Goal: Task Accomplishment & Management: Manage account settings

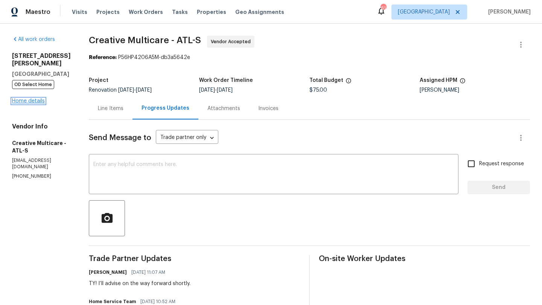
click at [29, 99] on link "Home details" at bounding box center [28, 101] width 33 height 5
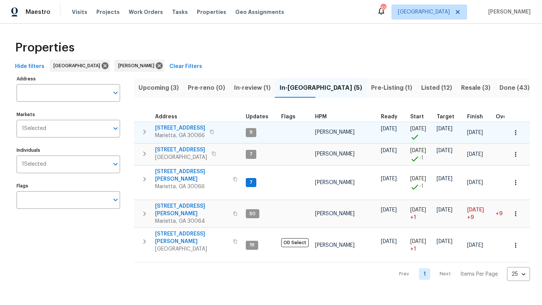
click at [188, 131] on span "180 Parkstone Way" at bounding box center [180, 128] width 50 height 8
click at [144, 137] on button "button" at bounding box center [144, 131] width 15 height 15
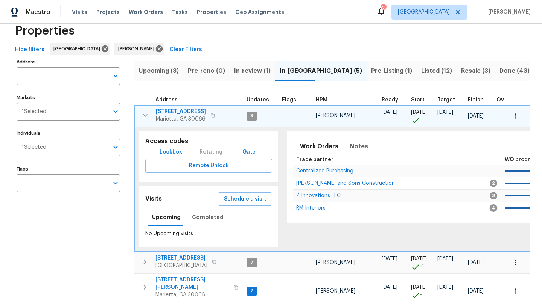
scroll to position [18, 0]
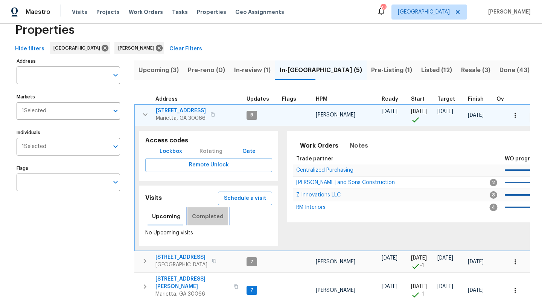
click at [209, 215] on span "Completed" at bounding box center [208, 216] width 32 height 9
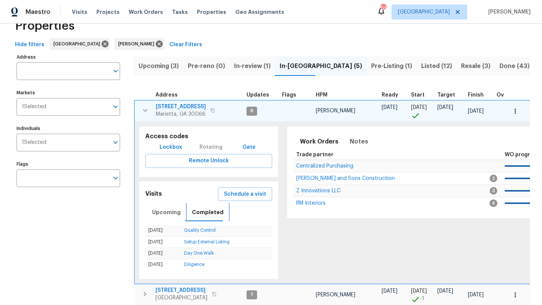
scroll to position [23, 0]
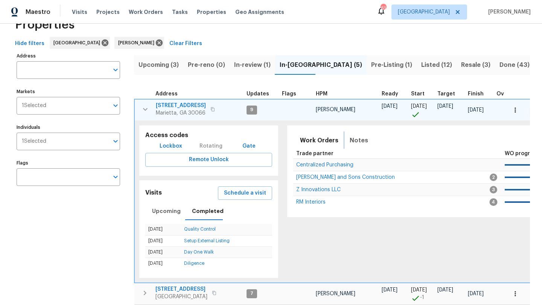
click at [355, 139] on span "Notes" at bounding box center [358, 140] width 18 height 11
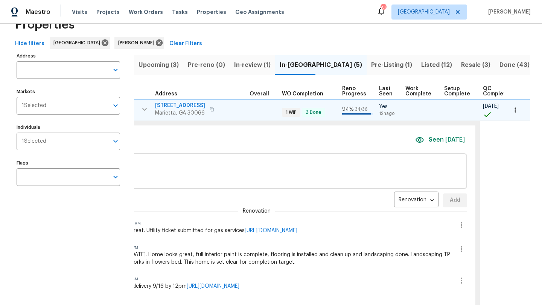
scroll to position [0, 252]
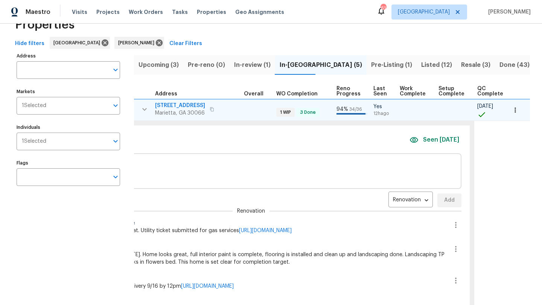
click at [438, 103] on td at bounding box center [454, 110] width 39 height 22
click at [511, 113] on icon "button" at bounding box center [515, 110] width 8 height 8
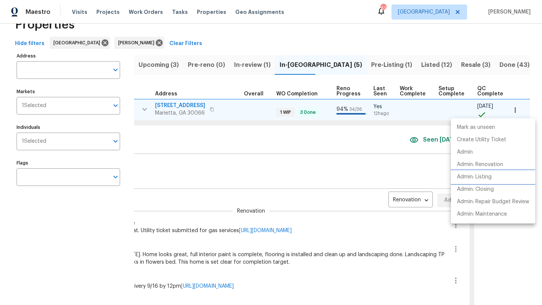
click at [469, 174] on p "Admin: Listing" at bounding box center [474, 177] width 35 height 8
click at [59, 140] on div at bounding box center [271, 152] width 542 height 305
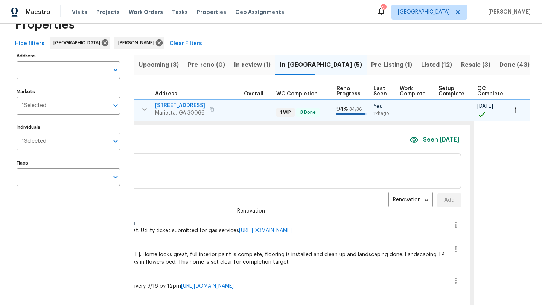
click at [61, 142] on input "Individuals" at bounding box center [77, 142] width 62 height 18
type input "jaydon"
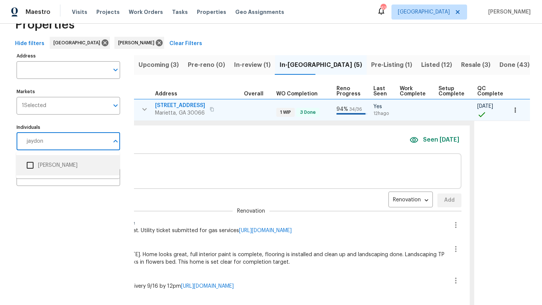
click at [27, 168] on input "checkbox" at bounding box center [30, 166] width 16 height 16
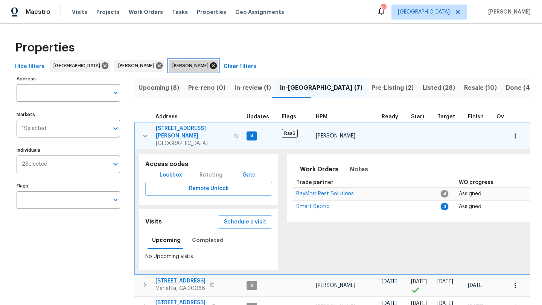
click at [210, 66] on icon at bounding box center [213, 65] width 7 height 7
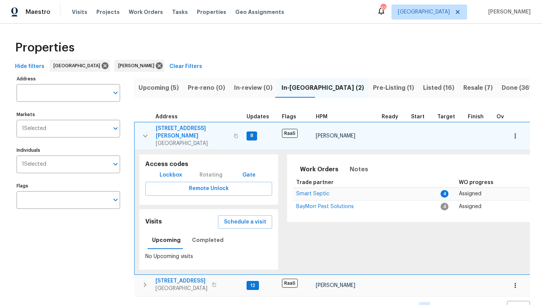
click at [144, 132] on icon "button" at bounding box center [145, 136] width 9 height 9
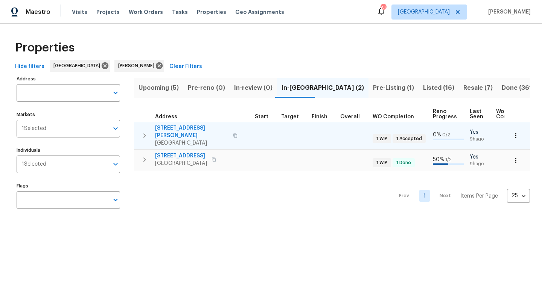
scroll to position [0, 156]
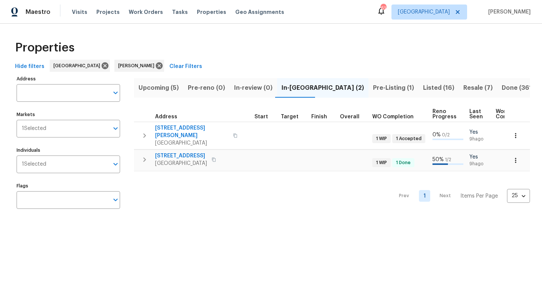
click at [373, 88] on span "Pre-Listing (1)" at bounding box center [393, 88] width 41 height 11
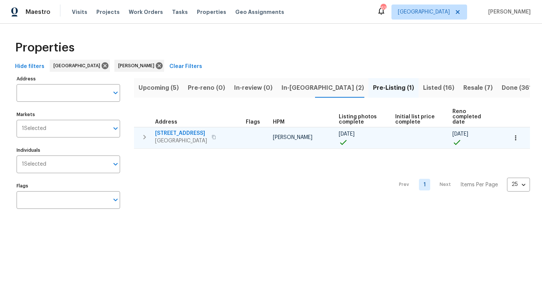
click at [140, 130] on button "button" at bounding box center [144, 137] width 15 height 15
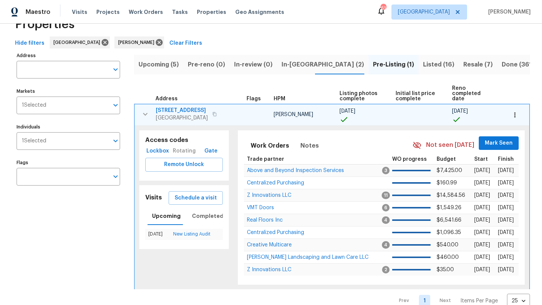
scroll to position [33, 0]
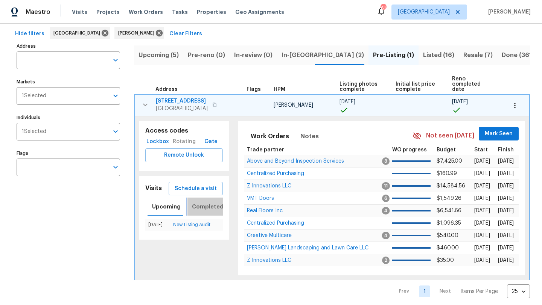
click at [198, 202] on span "Completed" at bounding box center [208, 206] width 32 height 9
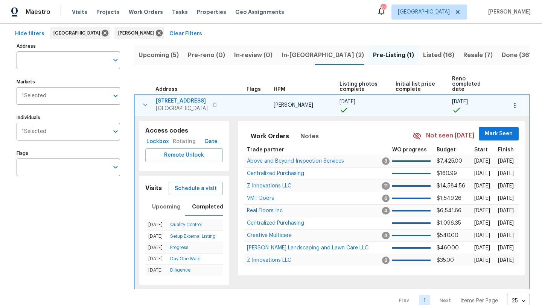
click at [198, 97] on span "6590 Manor Creek Dr" at bounding box center [182, 101] width 52 height 8
click at [238, 73] on div "Upcoming (5) Pre-reno (0) In-review (0) In-reno (2) Pre-Listing (1) Listed (16)…" at bounding box center [332, 174] width 396 height 267
click at [147, 100] on icon "button" at bounding box center [145, 104] width 9 height 9
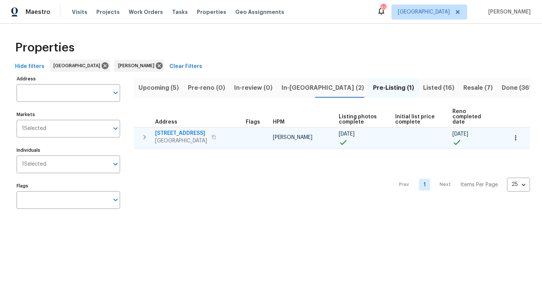
scroll to position [0, 0]
click at [292, 86] on span "In-reno (2)" at bounding box center [322, 88] width 82 height 11
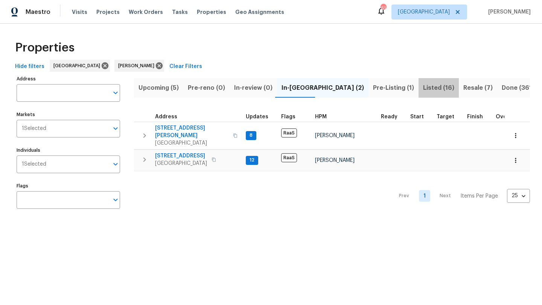
click at [423, 86] on span "Listed (16)" at bounding box center [438, 88] width 31 height 11
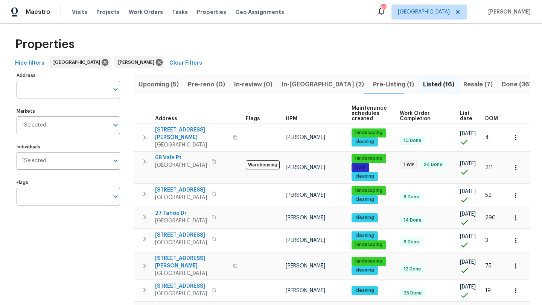
scroll to position [4, 0]
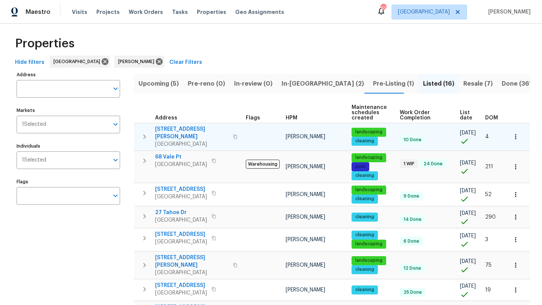
click at [181, 131] on span "3771 Tackett Rd" at bounding box center [191, 133] width 73 height 15
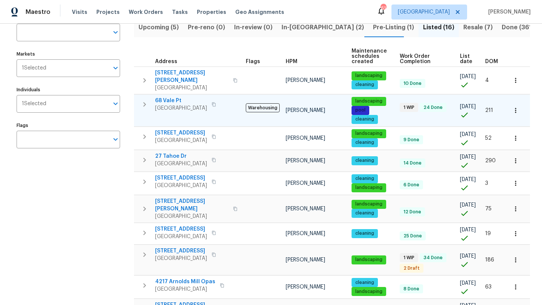
scroll to position [63, 0]
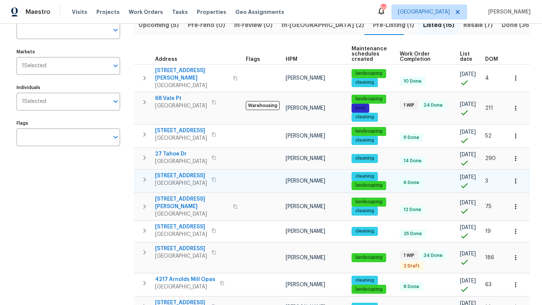
click at [180, 172] on span "19 Palladio Way" at bounding box center [181, 176] width 52 height 8
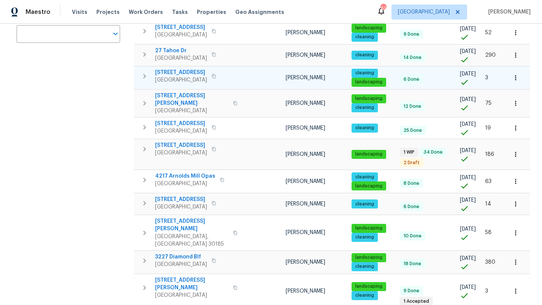
scroll to position [167, 0]
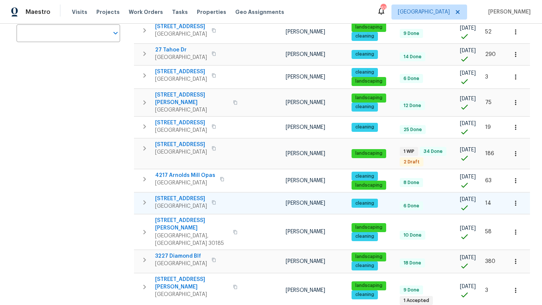
click at [185, 195] on span "9562 Lakeview Cir" at bounding box center [181, 199] width 52 height 8
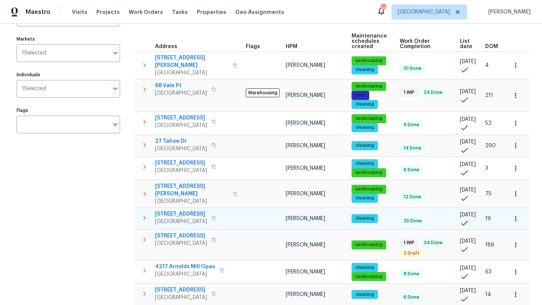
scroll to position [0, 0]
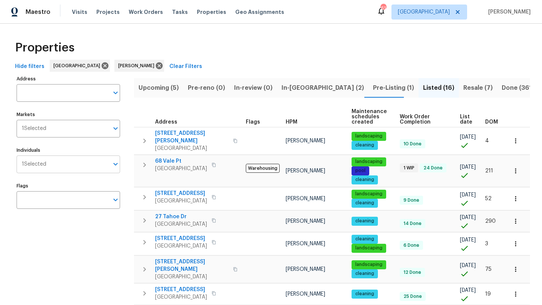
click at [75, 169] on input "Individuals" at bounding box center [77, 165] width 62 height 18
type input "kenroy"
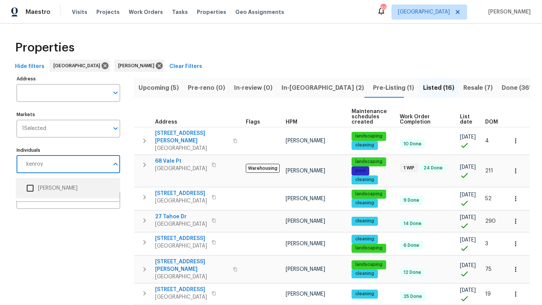
click at [31, 188] on input "checkbox" at bounding box center [30, 189] width 16 height 16
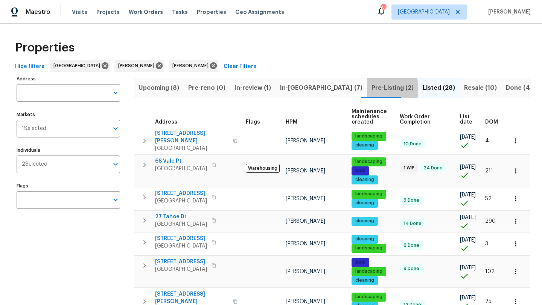
click at [371, 88] on span "Pre-Listing (2)" at bounding box center [392, 88] width 42 height 11
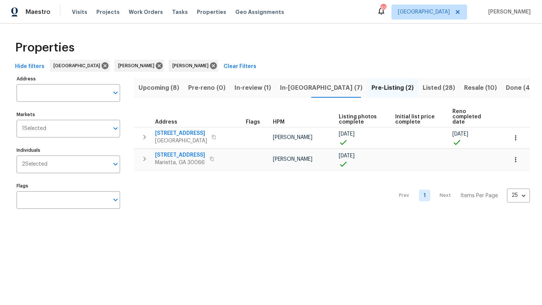
click at [292, 90] on span "In-reno (7)" at bounding box center [321, 88] width 82 height 11
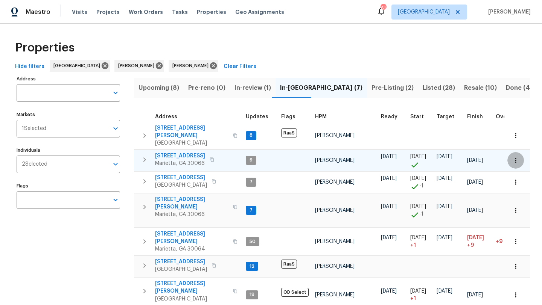
click at [511, 153] on button "button" at bounding box center [515, 160] width 17 height 17
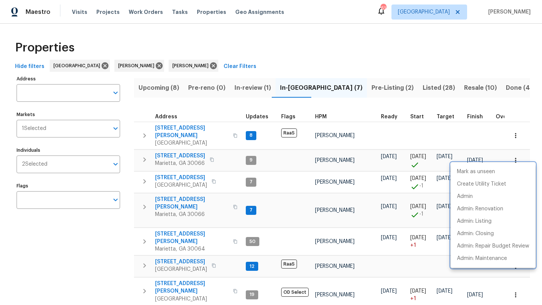
click at [180, 151] on div at bounding box center [271, 152] width 542 height 305
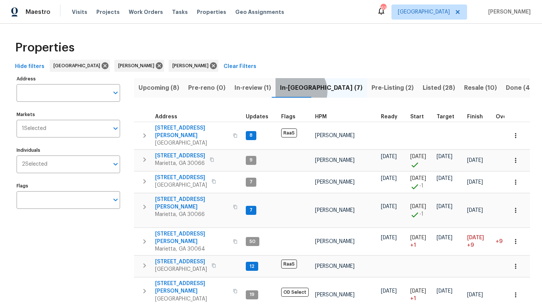
click at [296, 91] on span "In-reno (7)" at bounding box center [321, 88] width 82 height 11
click at [189, 152] on span "180 Parkstone Way" at bounding box center [180, 156] width 50 height 8
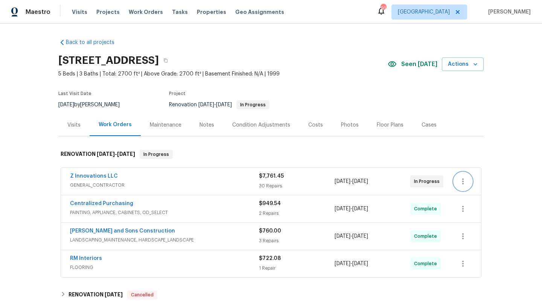
click at [461, 180] on icon "button" at bounding box center [462, 181] width 9 height 9
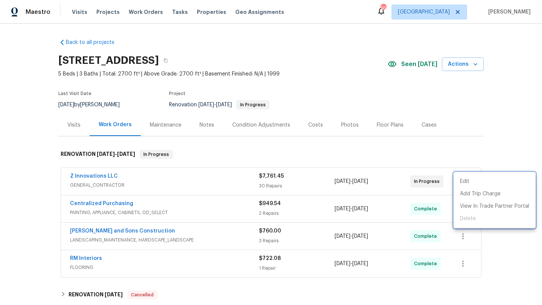
click at [97, 177] on div at bounding box center [271, 152] width 542 height 305
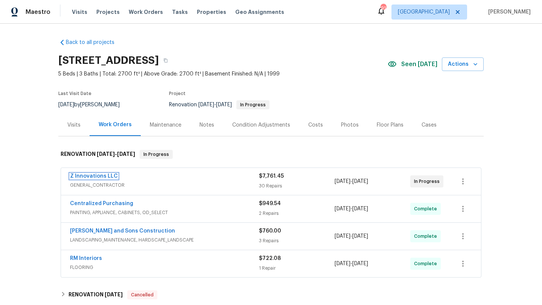
click at [97, 177] on link "Z Innovations LLC" at bounding box center [94, 176] width 48 height 5
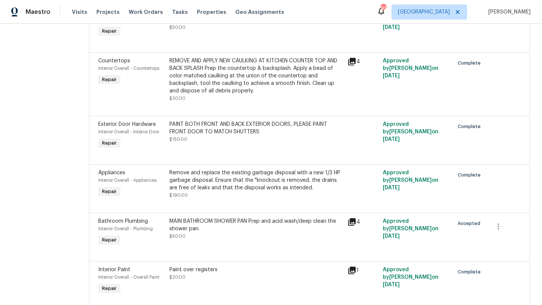
scroll to position [789, 0]
click at [119, 228] on div "Interior Overall - Plumbing" at bounding box center [131, 229] width 67 height 8
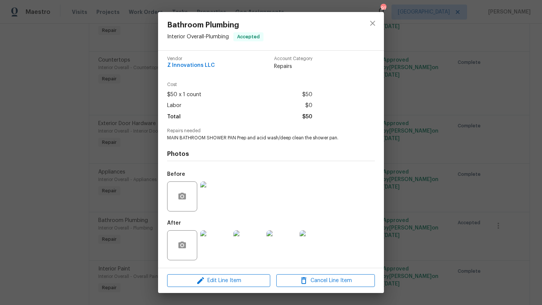
scroll to position [0, 0]
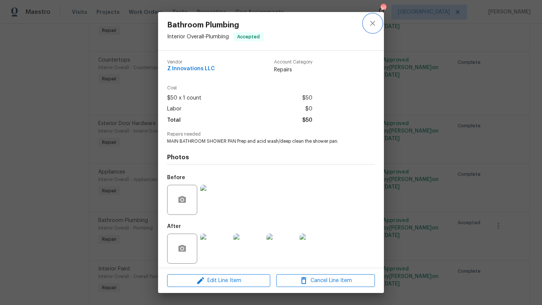
click at [372, 22] on icon "close" at bounding box center [372, 23] width 9 height 9
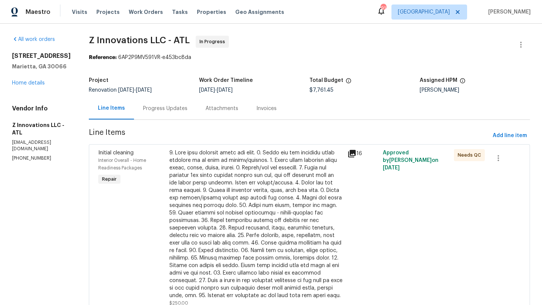
click at [118, 161] on span "Interior Overall - Home Readiness Packages" at bounding box center [122, 164] width 48 height 12
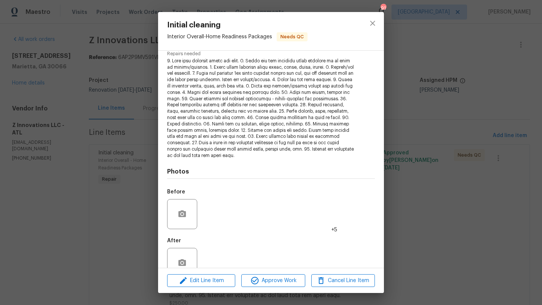
scroll to position [98, 0]
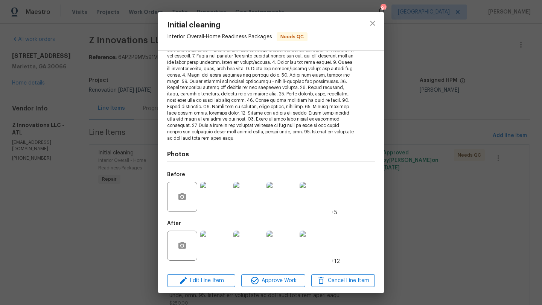
click at [223, 250] on img at bounding box center [215, 246] width 30 height 30
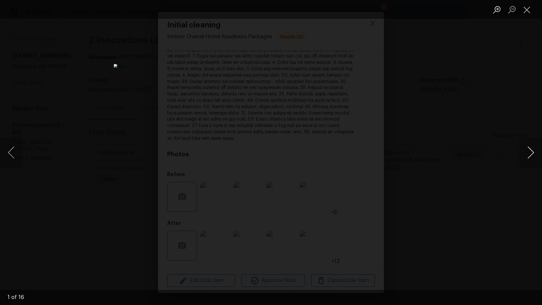
click at [529, 162] on button "Next image" at bounding box center [530, 153] width 23 height 30
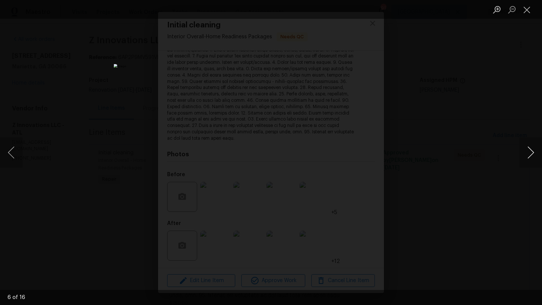
click at [529, 162] on button "Next image" at bounding box center [530, 153] width 23 height 30
click at [504, 127] on div "Lightbox" at bounding box center [271, 152] width 542 height 305
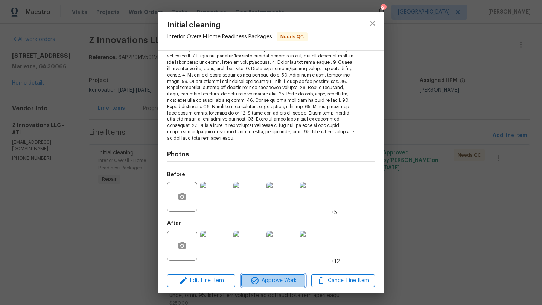
click at [294, 284] on span "Approve Work" at bounding box center [272, 280] width 59 height 9
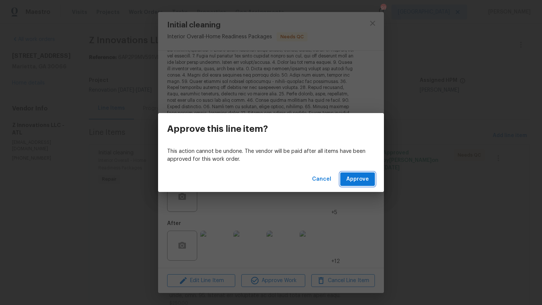
click at [349, 185] on button "Approve" at bounding box center [357, 180] width 35 height 14
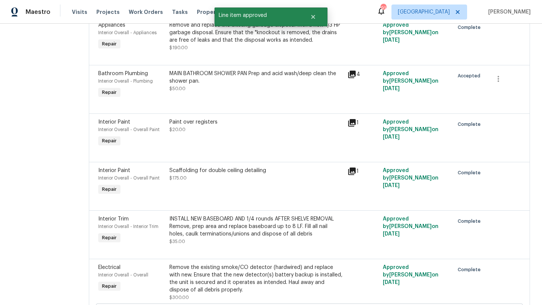
scroll to position [759, 0]
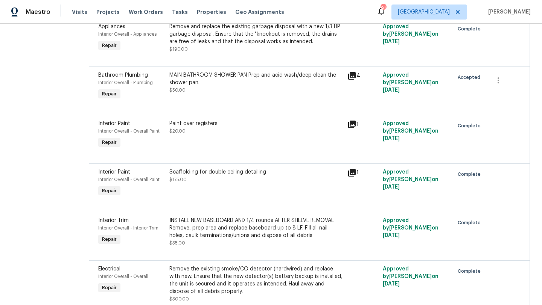
click at [138, 78] on span "Bathroom Plumbing" at bounding box center [123, 75] width 50 height 5
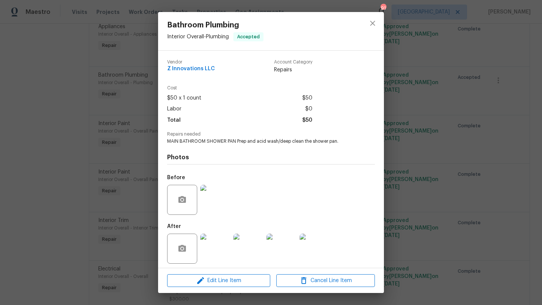
scroll to position [3, 0]
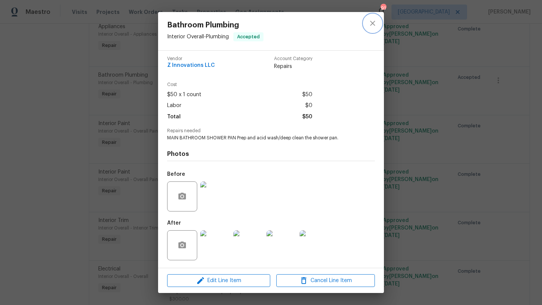
click at [376, 21] on icon "close" at bounding box center [372, 23] width 9 height 9
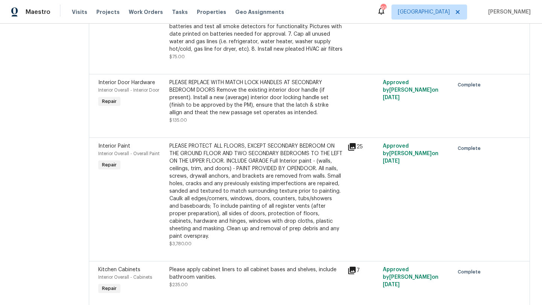
scroll to position [0, 0]
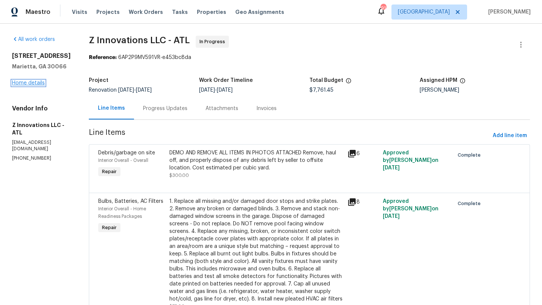
click at [38, 84] on link "Home details" at bounding box center [28, 82] width 33 height 5
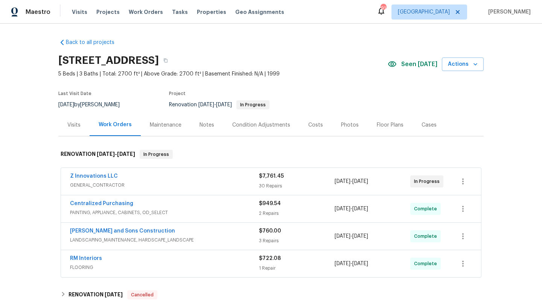
click at [350, 130] on div "Photos" at bounding box center [350, 125] width 36 height 22
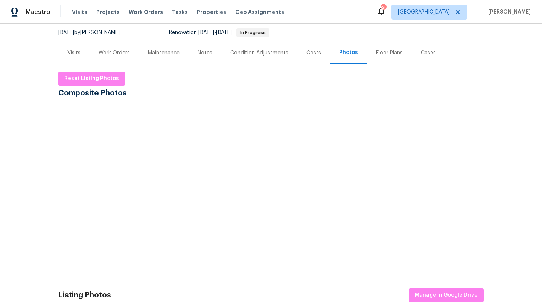
scroll to position [73, 0]
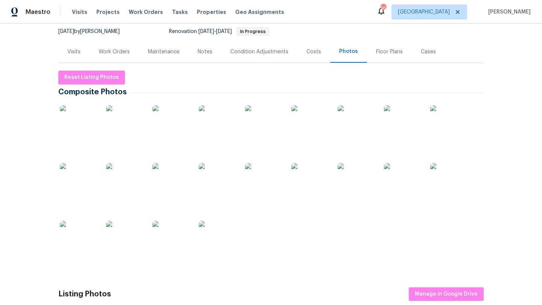
click at [94, 127] on img at bounding box center [79, 124] width 38 height 38
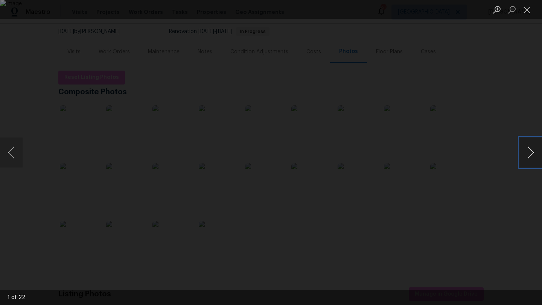
click at [535, 152] on button "Next image" at bounding box center [530, 153] width 23 height 30
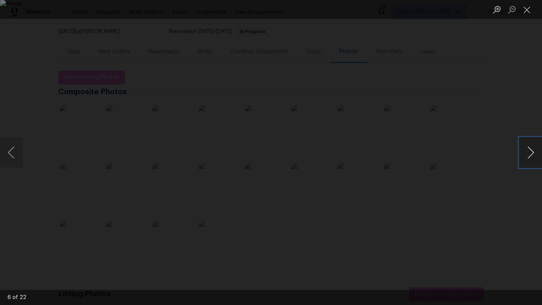
click at [535, 152] on button "Next image" at bounding box center [530, 153] width 23 height 30
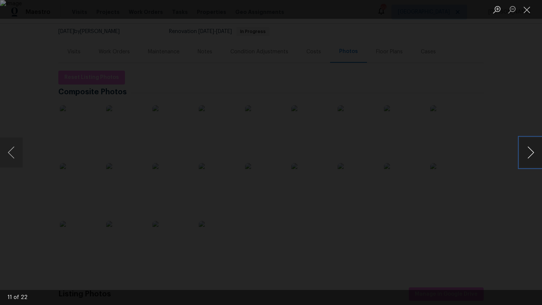
click at [535, 152] on button "Next image" at bounding box center [530, 153] width 23 height 30
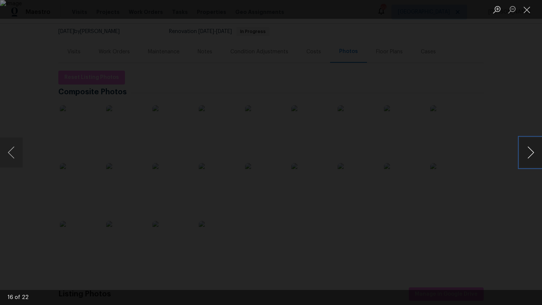
click at [535, 152] on button "Next image" at bounding box center [530, 153] width 23 height 30
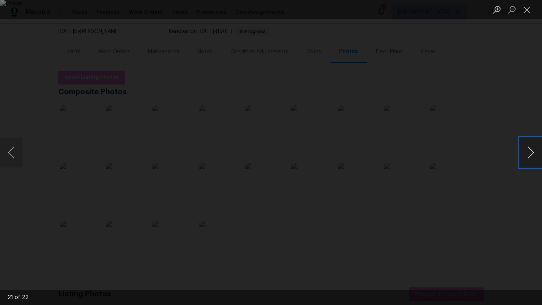
click at [535, 153] on button "Next image" at bounding box center [530, 153] width 23 height 30
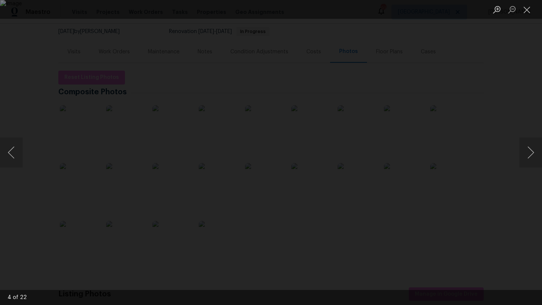
click at [521, 110] on div "Lightbox" at bounding box center [271, 152] width 542 height 305
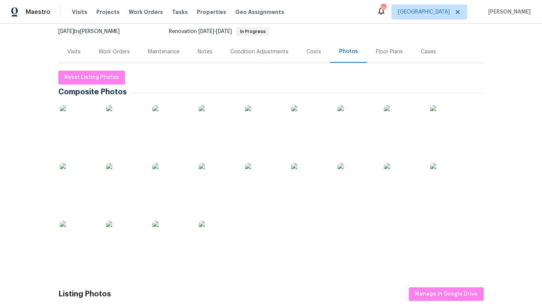
click at [317, 58] on div "Costs" at bounding box center [313, 52] width 33 height 22
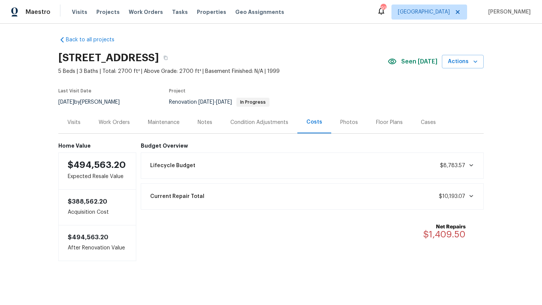
scroll to position [4, 0]
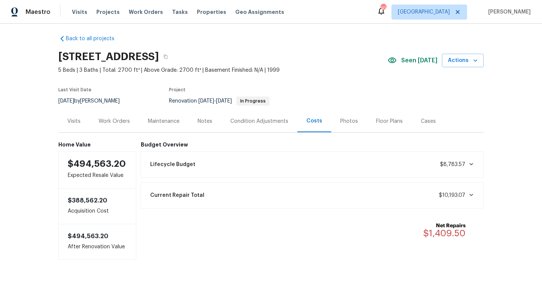
click at [74, 123] on div "Visits" at bounding box center [73, 122] width 13 height 8
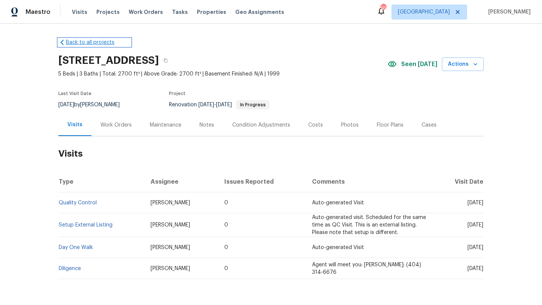
click at [71, 42] on link "Back to all projects" at bounding box center [94, 43] width 72 height 8
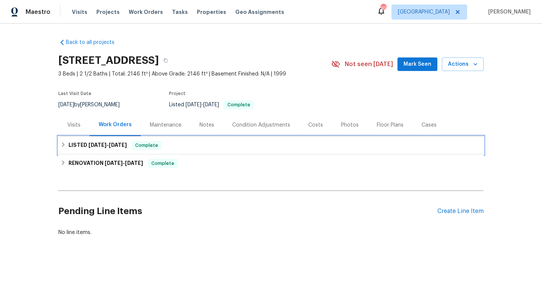
click at [176, 142] on div "LISTED [DATE] - [DATE] Complete" at bounding box center [271, 145] width 420 height 9
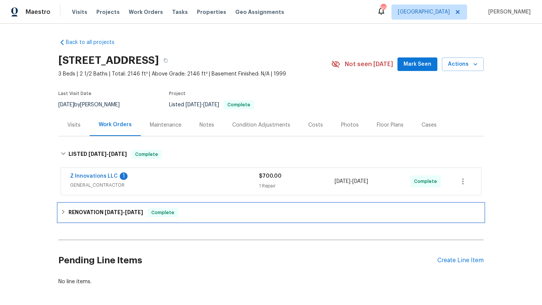
click at [189, 212] on div "RENOVATION [DATE] - [DATE] Complete" at bounding box center [271, 212] width 420 height 9
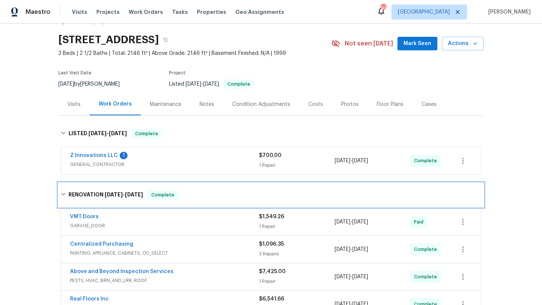
scroll to position [21, 0]
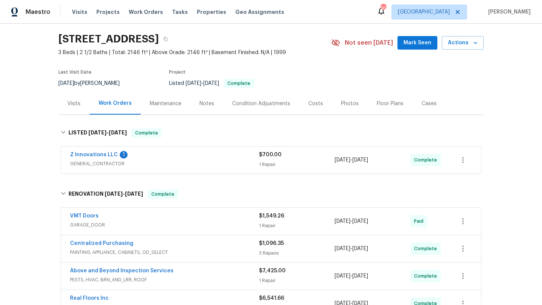
click at [191, 162] on span "GENERAL_CONTRACTOR" at bounding box center [164, 164] width 189 height 8
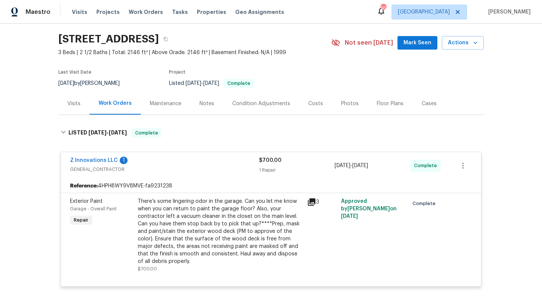
click at [313, 203] on icon at bounding box center [311, 202] width 9 height 9
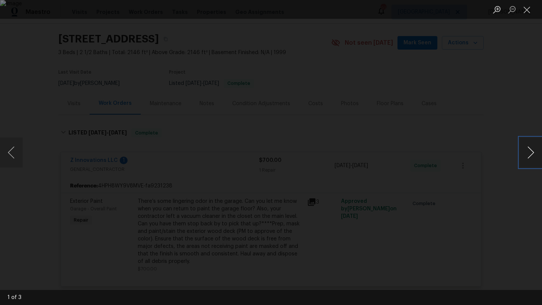
click at [528, 152] on button "Next image" at bounding box center [530, 153] width 23 height 30
click at [472, 119] on div "Lightbox" at bounding box center [271, 152] width 542 height 305
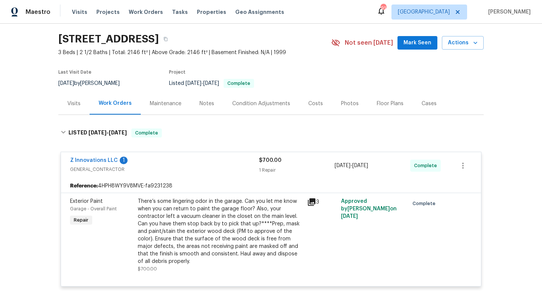
click at [191, 161] on div "Z Innovations LLC 1" at bounding box center [164, 161] width 189 height 9
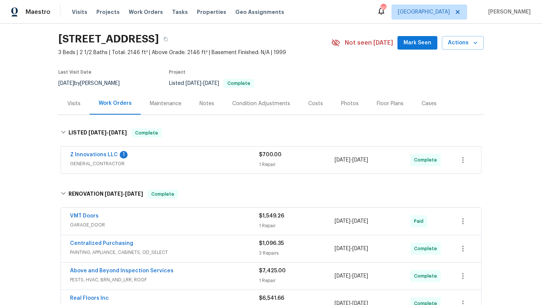
click at [203, 107] on div "Notes" at bounding box center [206, 104] width 15 height 8
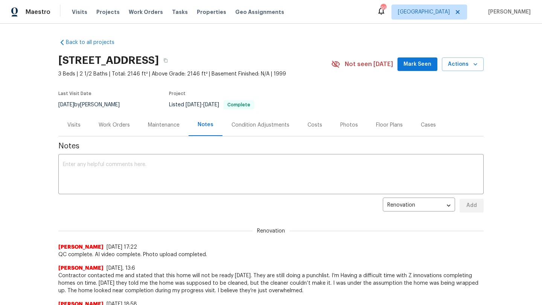
click at [343, 120] on div "Photos" at bounding box center [349, 125] width 36 height 22
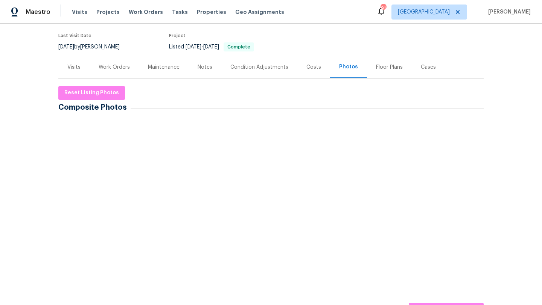
scroll to position [73, 0]
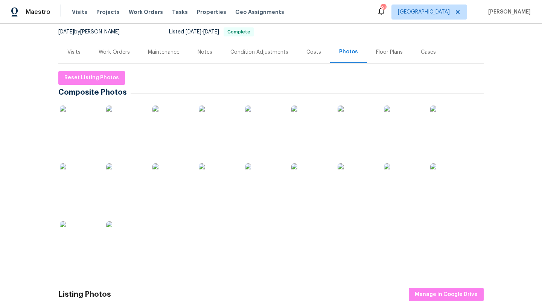
click at [257, 191] on img at bounding box center [264, 183] width 38 height 38
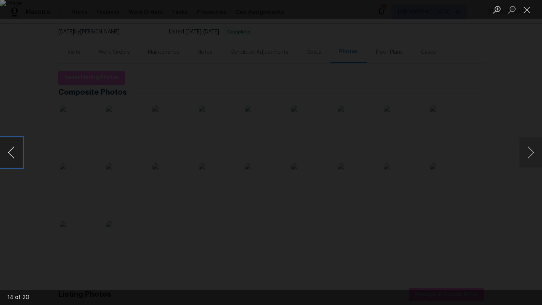
click at [16, 159] on button "Previous image" at bounding box center [11, 153] width 23 height 30
click at [16, 160] on button "Previous image" at bounding box center [11, 153] width 23 height 30
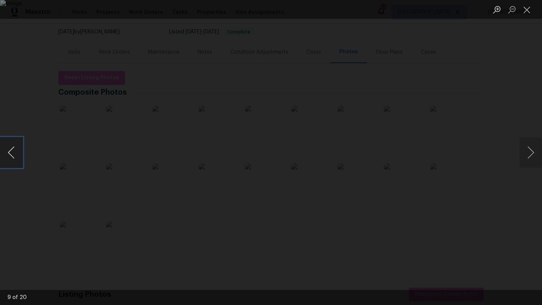
click at [16, 160] on button "Previous image" at bounding box center [11, 153] width 23 height 30
click at [496, 38] on div "Lightbox" at bounding box center [271, 152] width 542 height 305
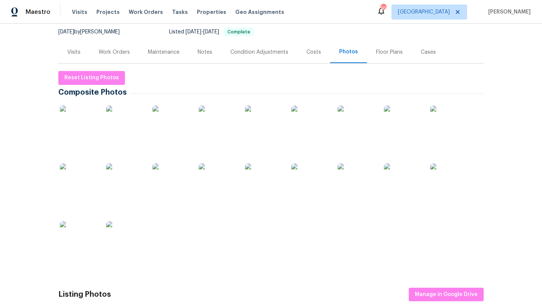
click at [311, 49] on div "Costs" at bounding box center [313, 53] width 15 height 8
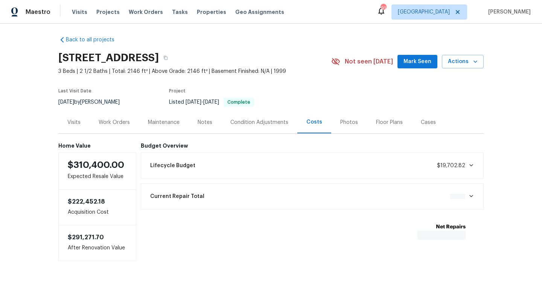
scroll to position [4, 0]
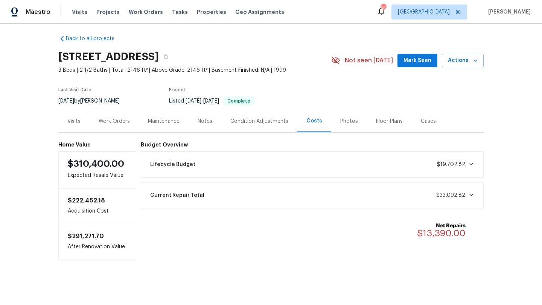
click at [115, 123] on div "Work Orders" at bounding box center [114, 122] width 31 height 8
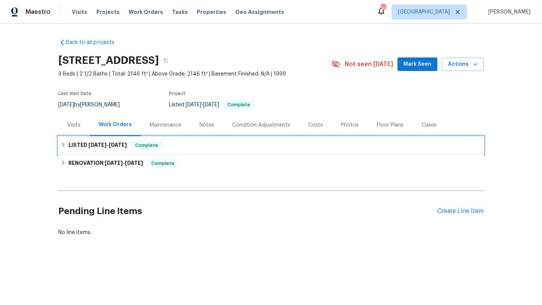
click at [124, 150] on h6 "LISTED 9/21/25 - 9/23/25" at bounding box center [97, 145] width 58 height 9
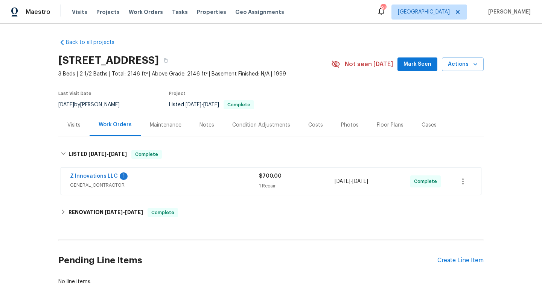
click at [140, 178] on div "Z Innovations LLC 1" at bounding box center [164, 177] width 189 height 9
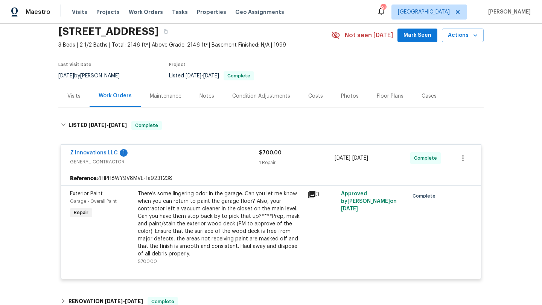
scroll to position [31, 0]
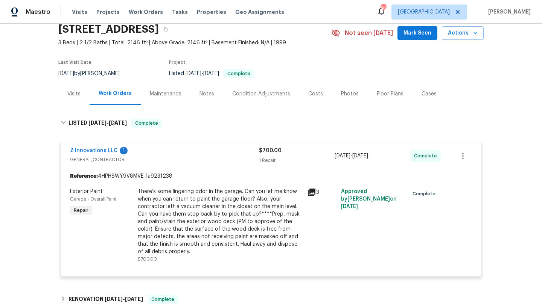
click at [200, 96] on div "Notes" at bounding box center [206, 94] width 15 height 8
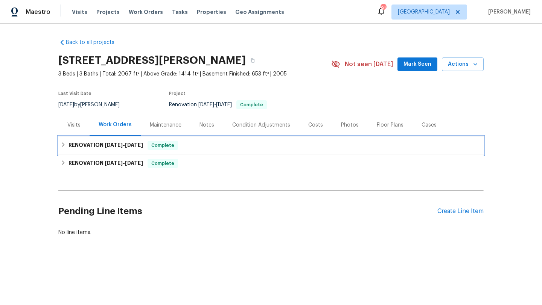
click at [127, 143] on span "[DATE]" at bounding box center [134, 145] width 18 height 5
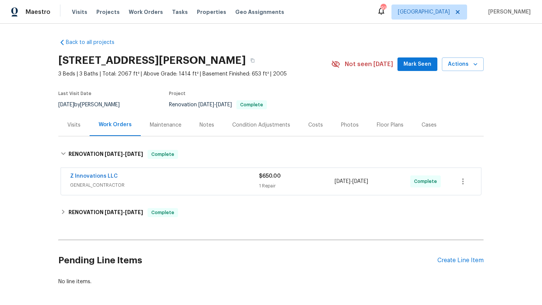
click at [129, 177] on div "Z Innovations LLC" at bounding box center [164, 177] width 189 height 9
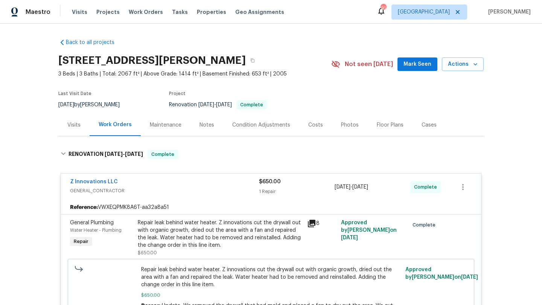
click at [200, 129] on div "Notes" at bounding box center [206, 125] width 15 height 8
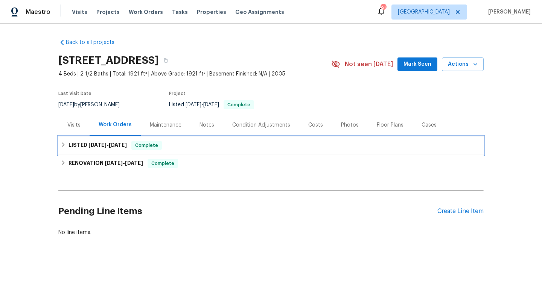
click at [186, 145] on div "LISTED [DATE] - [DATE] Complete" at bounding box center [271, 145] width 420 height 9
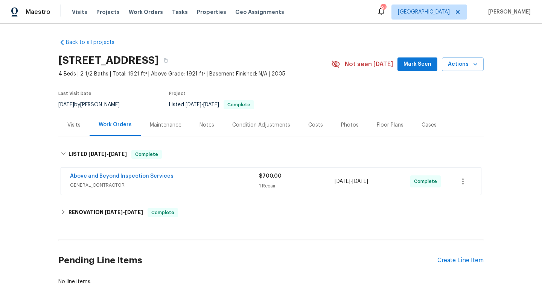
click at [200, 177] on div "Above and Beyond Inspection Services" at bounding box center [164, 177] width 189 height 9
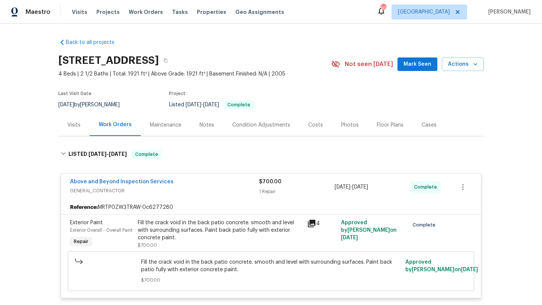
click at [200, 178] on div "Above and Beyond Inspection Services" at bounding box center [164, 182] width 189 height 9
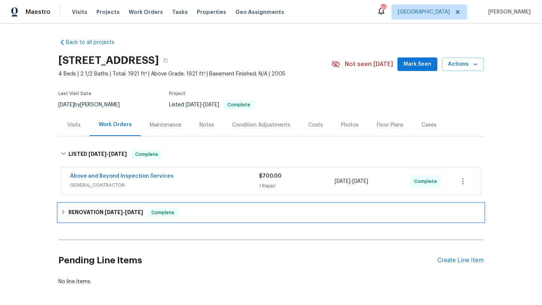
click at [194, 215] on div "RENOVATION [DATE] - [DATE] Complete" at bounding box center [271, 212] width 420 height 9
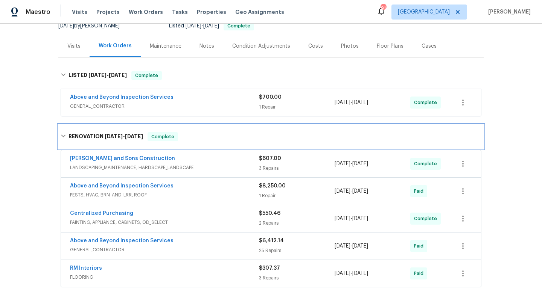
scroll to position [84, 0]
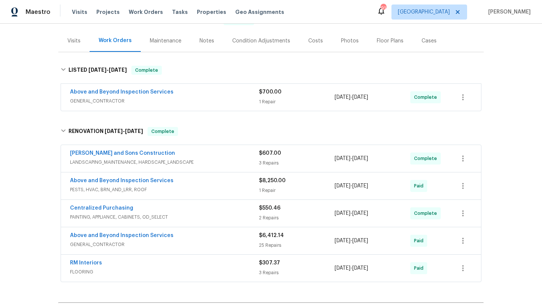
click at [203, 176] on div "Above and Beyond Inspection Services PESTS, HVAC, BRN_AND_LRR, ROOF $8,250.00 1…" at bounding box center [271, 186] width 420 height 27
click at [200, 182] on div "Above and Beyond Inspection Services" at bounding box center [164, 181] width 189 height 9
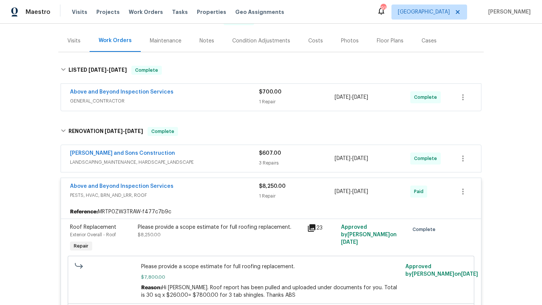
click at [200, 182] on div "Above and Beyond Inspection Services PESTS, HVAC, BRN_AND_LRR, ROOF $8,250.00 1…" at bounding box center [271, 191] width 420 height 27
click at [200, 187] on div "Above and Beyond Inspection Services" at bounding box center [164, 187] width 189 height 9
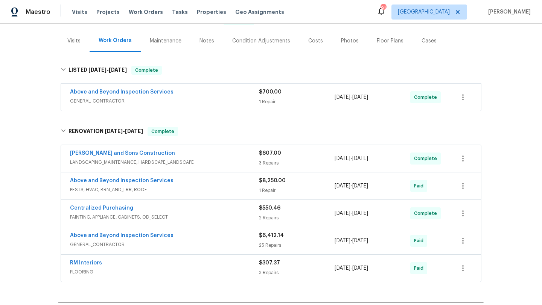
click at [203, 233] on div "Above and Beyond Inspection Services" at bounding box center [164, 236] width 189 height 9
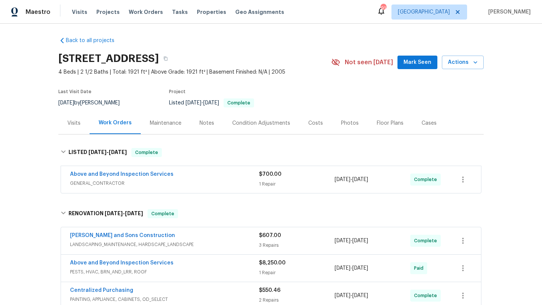
scroll to position [0, 0]
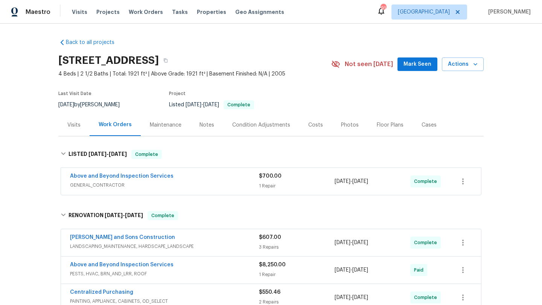
click at [304, 126] on div "Costs" at bounding box center [315, 125] width 33 height 22
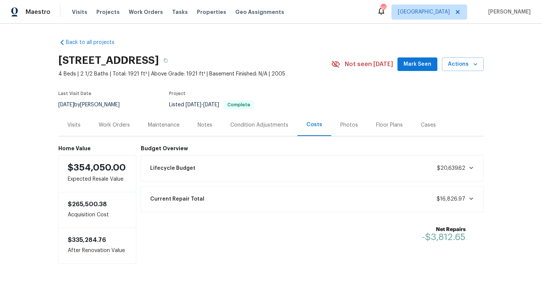
click at [128, 126] on div "Work Orders" at bounding box center [114, 125] width 31 height 8
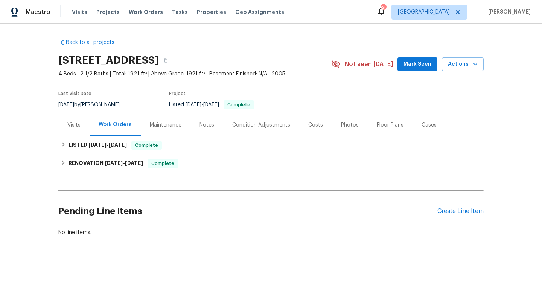
click at [194, 128] on div "Notes" at bounding box center [206, 125] width 33 height 22
click at [313, 118] on div "Costs" at bounding box center [315, 125] width 33 height 22
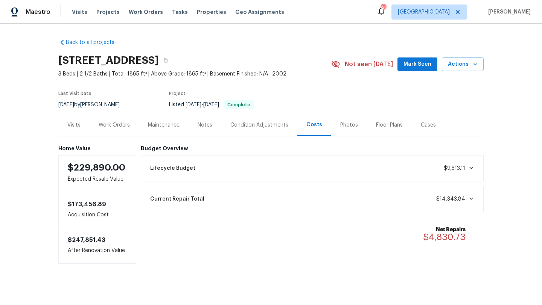
click at [204, 121] on div "Notes" at bounding box center [204, 125] width 15 height 8
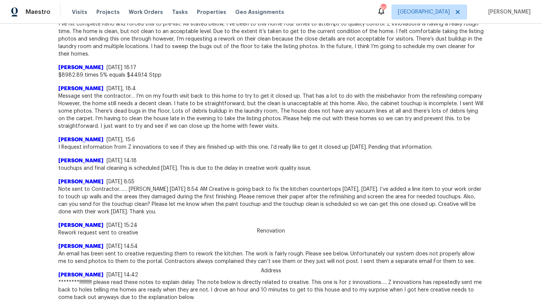
scroll to position [345, 0]
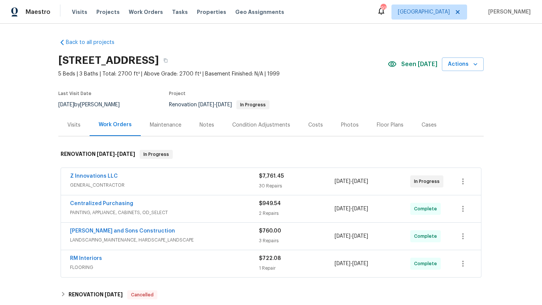
click at [147, 177] on div "Z Innovations LLC" at bounding box center [164, 177] width 189 height 9
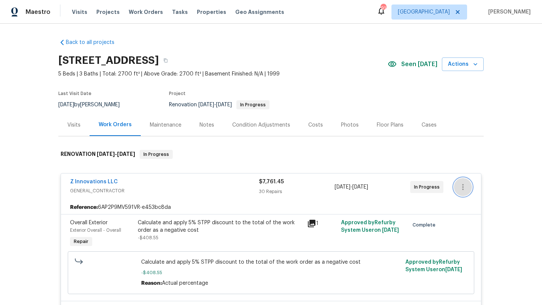
click at [459, 188] on icon "button" at bounding box center [462, 187] width 9 height 9
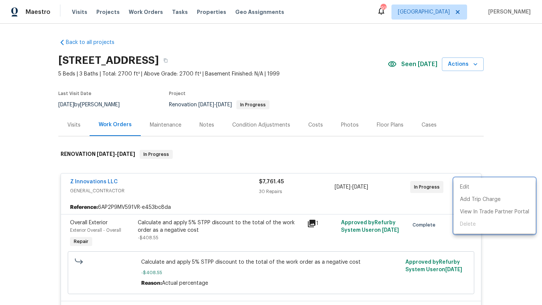
click at [413, 160] on div at bounding box center [271, 152] width 542 height 305
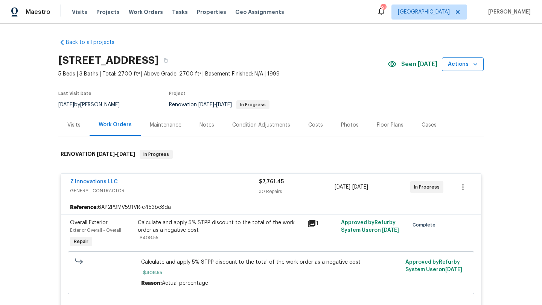
click at [475, 67] on icon "button" at bounding box center [475, 65] width 8 height 8
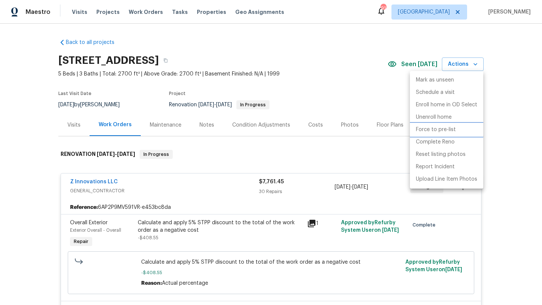
click at [440, 131] on p "Force to pre-list" at bounding box center [436, 130] width 40 height 8
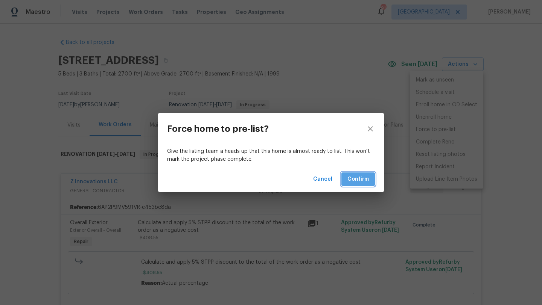
click at [354, 179] on span "Confirm" at bounding box center [357, 179] width 21 height 9
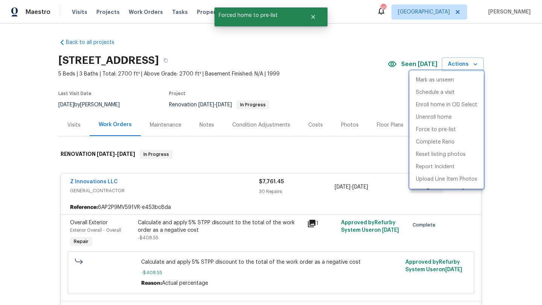
click at [75, 124] on div at bounding box center [271, 152] width 542 height 305
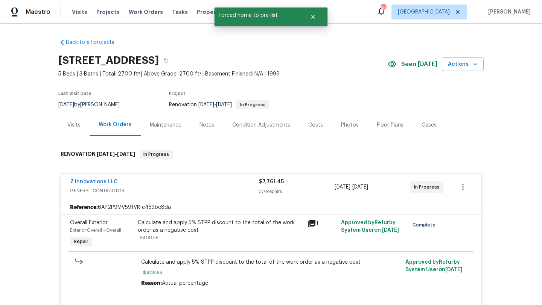
click at [75, 124] on div "Visits" at bounding box center [73, 125] width 13 height 8
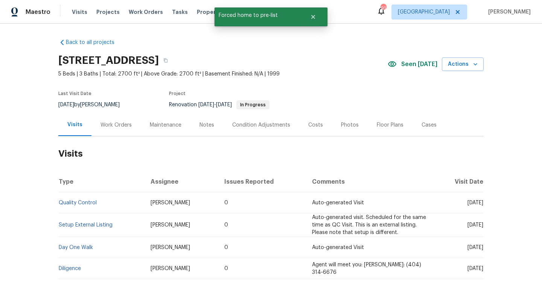
click at [203, 122] on div "Notes" at bounding box center [206, 125] width 15 height 8
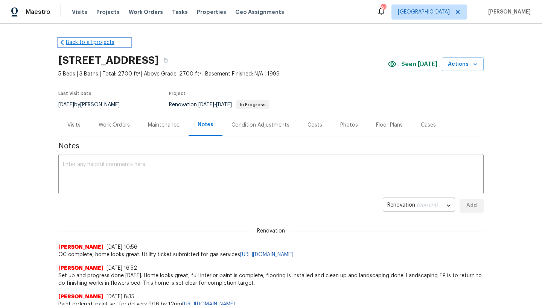
click at [72, 44] on link "Back to all projects" at bounding box center [94, 43] width 72 height 8
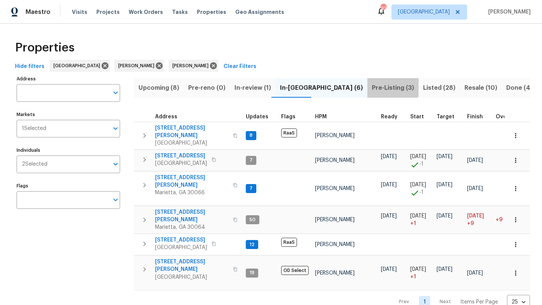
click at [372, 87] on span "Pre-Listing (3)" at bounding box center [393, 88] width 42 height 11
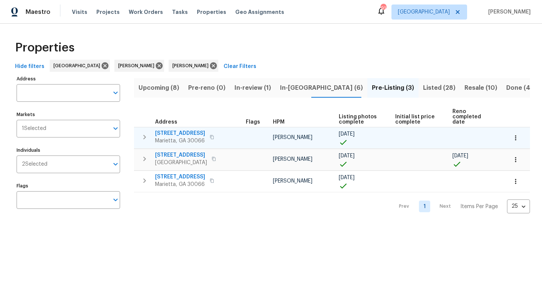
click at [192, 130] on span "[STREET_ADDRESS]" at bounding box center [180, 134] width 50 height 8
click at [515, 137] on button "button" at bounding box center [515, 138] width 17 height 17
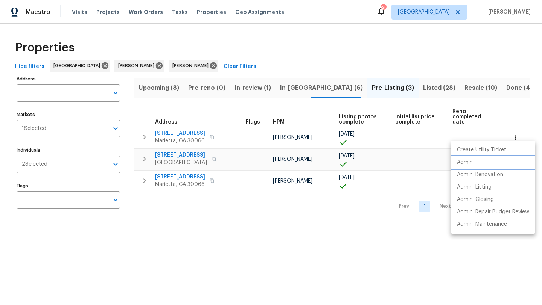
click at [478, 165] on li "Admin" at bounding box center [493, 162] width 84 height 12
click at [178, 127] on div at bounding box center [271, 152] width 542 height 305
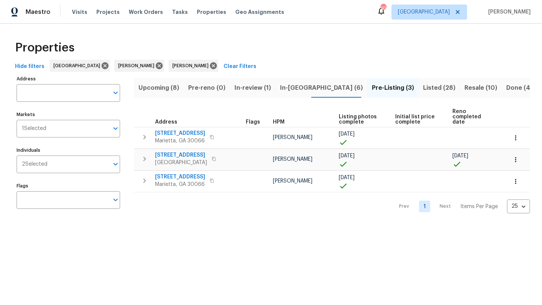
click at [178, 130] on span "[STREET_ADDRESS]" at bounding box center [180, 134] width 50 height 8
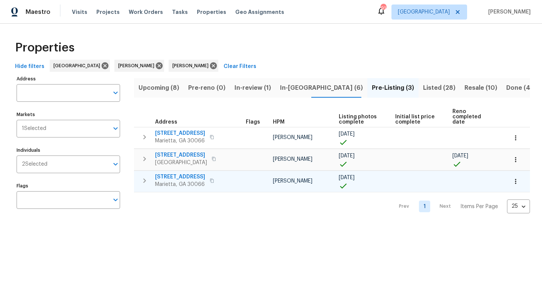
click at [183, 173] on span "[STREET_ADDRESS]" at bounding box center [180, 177] width 50 height 8
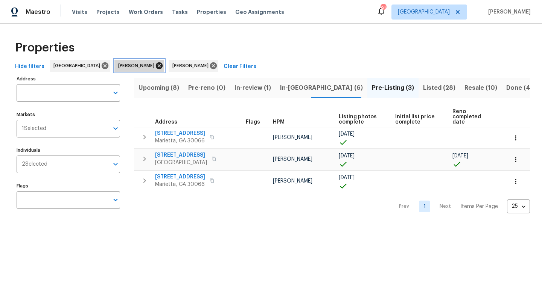
click at [156, 68] on icon at bounding box center [159, 65] width 7 height 7
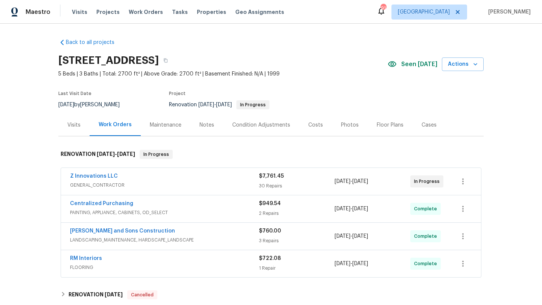
click at [197, 127] on div "Notes" at bounding box center [206, 125] width 33 height 22
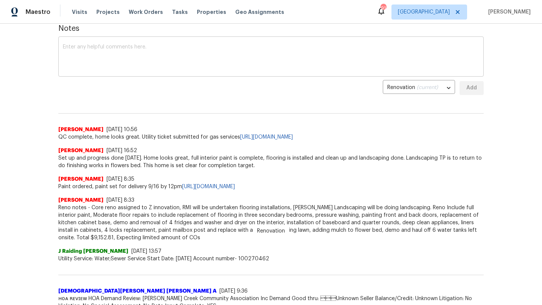
scroll to position [125, 0]
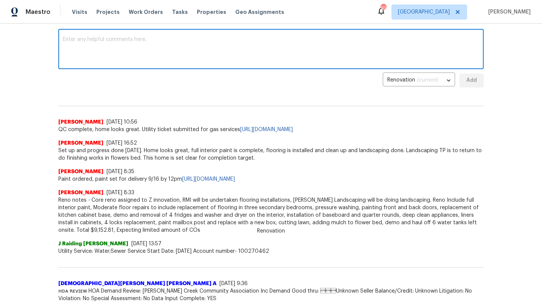
click at [101, 49] on textarea at bounding box center [271, 50] width 416 height 26
type textarea "I"
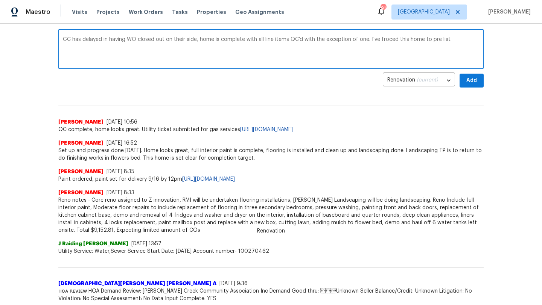
click at [385, 40] on textarea "GC has delayed in having WO closed out on their side, home is complete with all…" at bounding box center [271, 50] width 416 height 26
click at [384, 42] on textarea "GC has delayed in having WO closed out on their side, home is complete with all…" at bounding box center [271, 50] width 416 height 26
click at [401, 47] on textarea "GC has delayed in having WO closed out on their side, home is complete with all…" at bounding box center [271, 50] width 416 height 26
click at [436, 39] on textarea "GC has delayed in having WO closed out on their side, home is complete with all…" at bounding box center [271, 50] width 416 height 26
type textarea "GC has delayed in having WO closed out on their side, home is complete with all…"
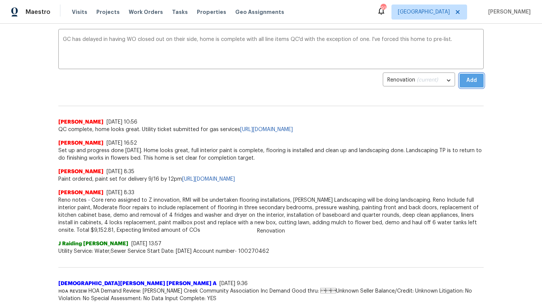
click at [471, 83] on span "Add" at bounding box center [471, 80] width 12 height 9
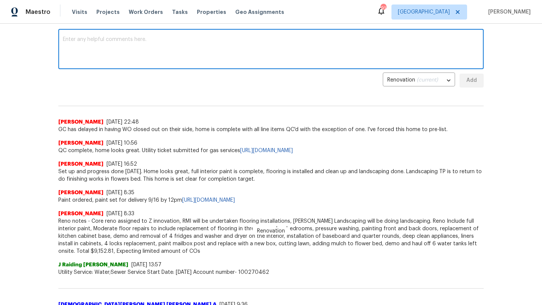
click at [144, 52] on textarea at bounding box center [271, 50] width 416 height 26
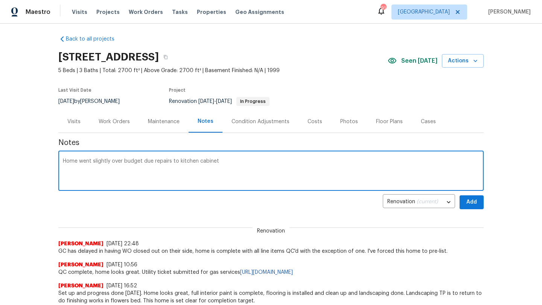
scroll to position [0, 0]
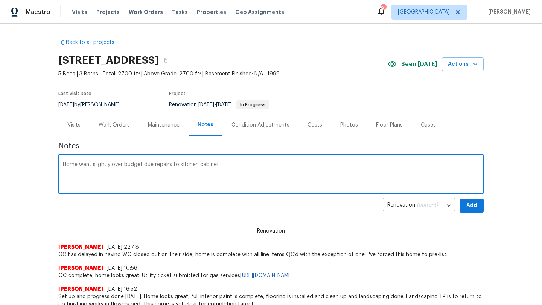
type textarea "Home went slightly over budget due repairs to kitchen cabinet"
click at [304, 127] on div "Costs" at bounding box center [314, 125] width 33 height 22
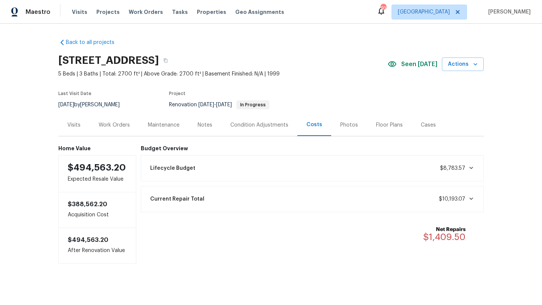
click at [355, 174] on div "Lifecycle Budget $8,783.57" at bounding box center [312, 168] width 333 height 17
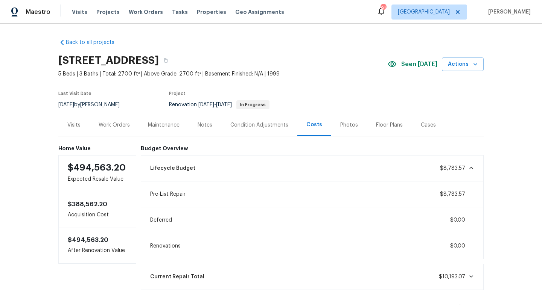
click at [118, 124] on div "Work Orders" at bounding box center [114, 125] width 31 height 8
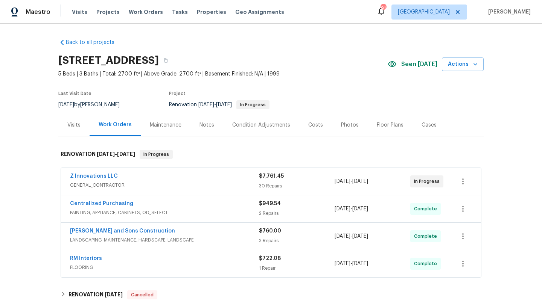
click at [186, 176] on div "Z Innovations LLC" at bounding box center [164, 177] width 189 height 9
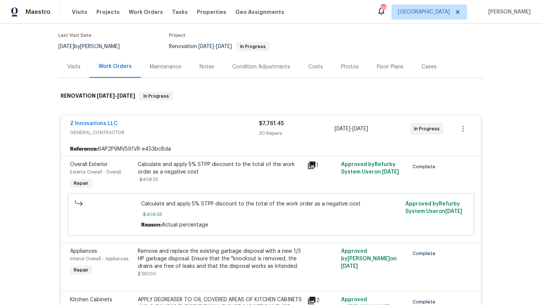
scroll to position [49, 0]
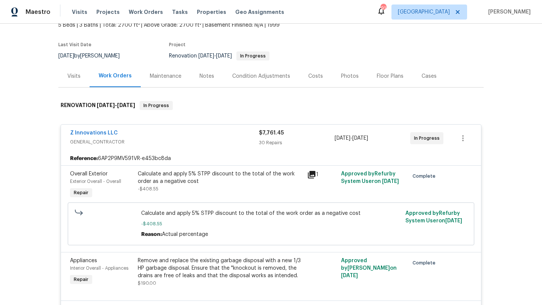
click at [322, 79] on div "Costs" at bounding box center [315, 76] width 33 height 22
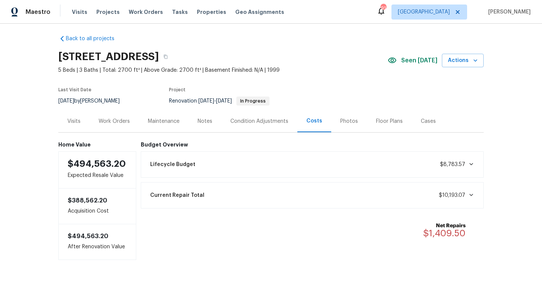
scroll to position [4, 0]
click at [126, 122] on div "Work Orders" at bounding box center [114, 122] width 31 height 8
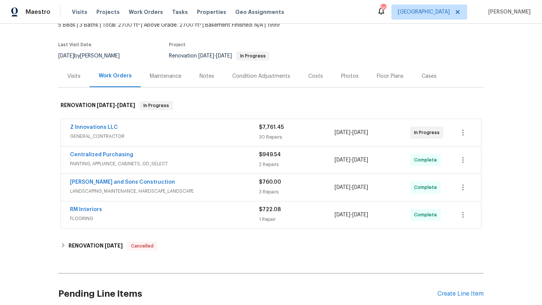
click at [188, 134] on span "GENERAL_CONTRACTOR" at bounding box center [164, 137] width 189 height 8
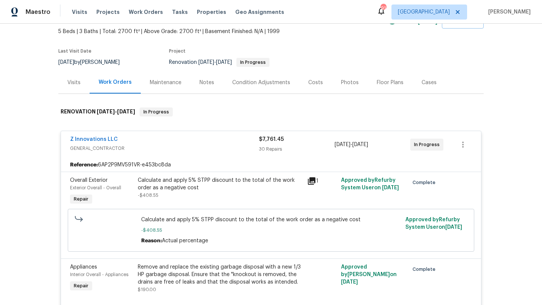
scroll to position [50, 0]
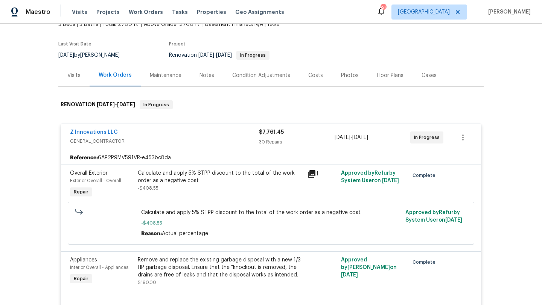
click at [319, 76] on div "Costs" at bounding box center [315, 76] width 15 height 8
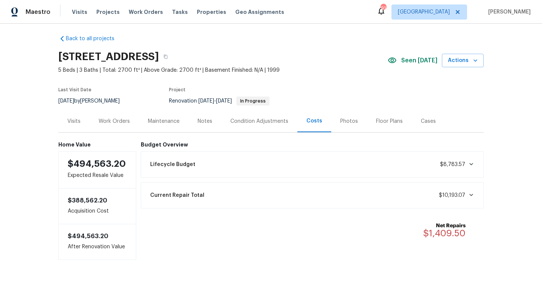
scroll to position [4, 0]
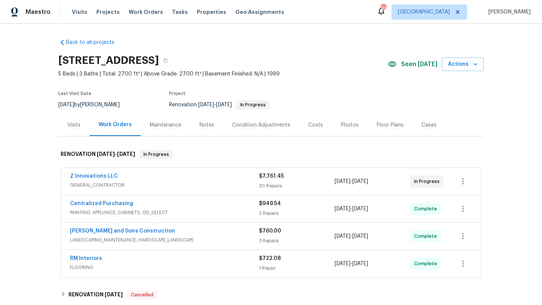
click at [205, 123] on div "Notes" at bounding box center [206, 125] width 15 height 8
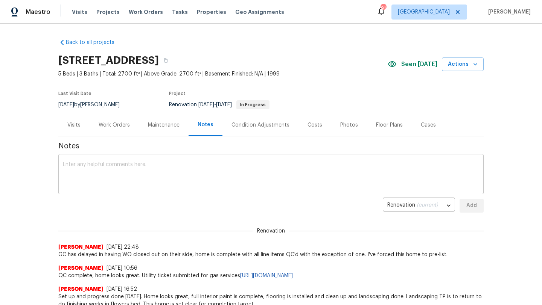
click at [141, 174] on textarea at bounding box center [271, 175] width 416 height 26
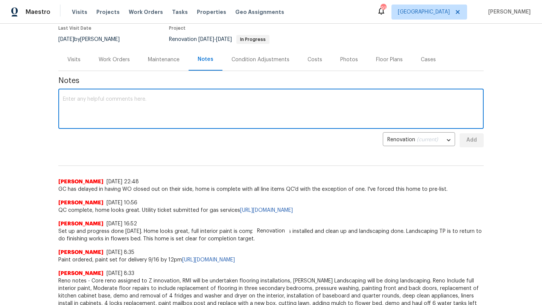
scroll to position [44, 0]
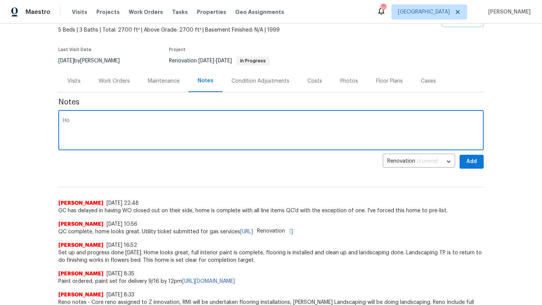
type textarea "H"
type textarea "Reno went over budget by $1,4"
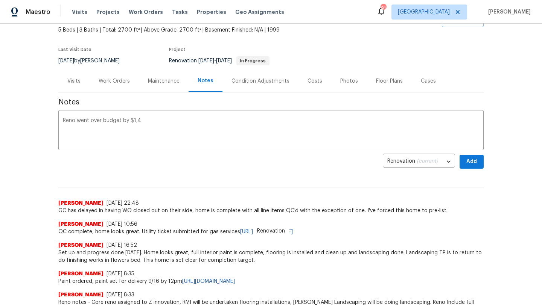
click at [311, 79] on div "Costs" at bounding box center [314, 81] width 15 height 8
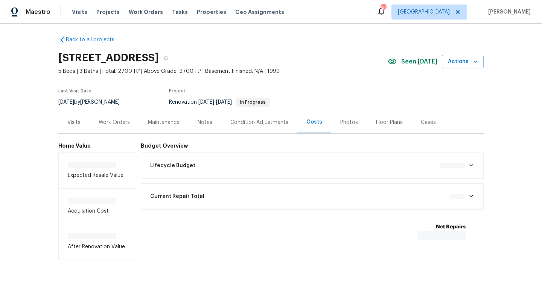
scroll to position [4, 0]
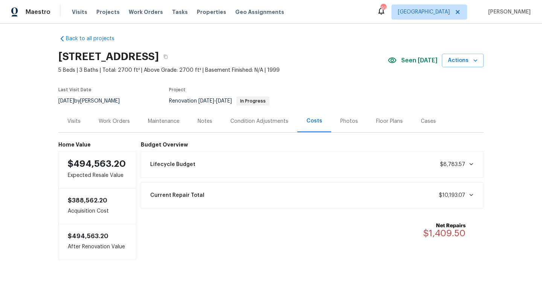
click at [117, 120] on div "Work Orders" at bounding box center [114, 122] width 31 height 8
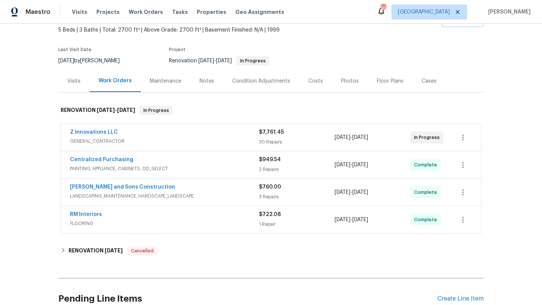
click at [200, 85] on div "Notes" at bounding box center [206, 81] width 33 height 22
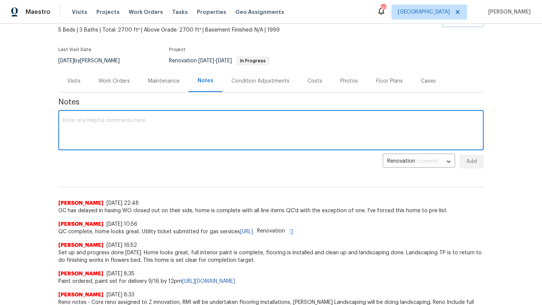
click at [101, 137] on textarea at bounding box center [271, 131] width 416 height 26
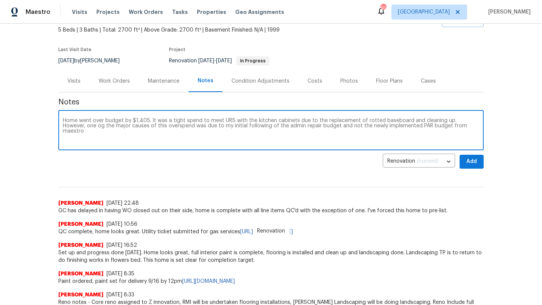
click at [232, 121] on textarea "Home went over budget by $1,405. It was a tight spend to meet URS with the kitc…" at bounding box center [271, 131] width 416 height 26
drag, startPoint x: 290, startPoint y: 126, endPoint x: 141, endPoint y: 125, distance: 148.5
click at [141, 125] on textarea "Home went over budget by $1,405. It was a tight spend to meet URS mainly with t…" at bounding box center [271, 131] width 416 height 26
click at [377, 126] on textarea "Home went over budget by $1,405. It was a tight spend to meet URS mainly with t…" at bounding box center [271, 131] width 416 height 26
click at [395, 127] on textarea "Home went over budget by $1,405. It was a tight spend to meet URS mainly with t…" at bounding box center [271, 131] width 416 height 26
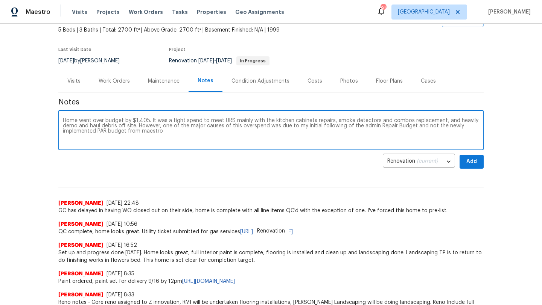
click at [162, 131] on textarea "Home went over budget by $1,405. It was a tight spend to meet URS mainly with t…" at bounding box center [271, 131] width 416 height 26
click at [147, 121] on textarea "Home went over budget by $1,405. It was a tight spend to meet URS mainly with t…" at bounding box center [271, 131] width 416 height 26
click at [478, 121] on textarea "Home went over budget by $1,409.50, It was a tight spend to meet URS mainly wit…" at bounding box center [271, 131] width 416 height 26
click at [342, 126] on textarea "Home went over budget by $1,409.50, It was a tight spend to meet URS mainly wit…" at bounding box center [271, 131] width 416 height 26
click at [342, 134] on textarea "Home went over budget by $1,409.50, It was a tight spend to meet URS mainly wit…" at bounding box center [271, 131] width 416 height 26
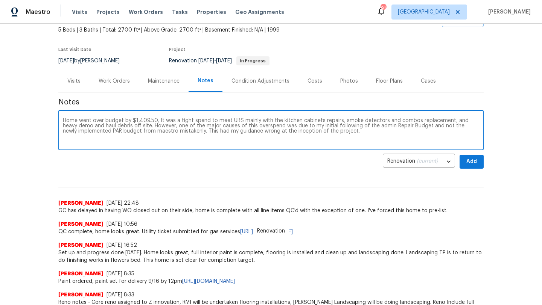
click at [138, 125] on textarea "Home went over budget by $1,409.50, It was a tight spend to meet URS mainly wit…" at bounding box center [271, 131] width 416 height 26
click at [208, 132] on textarea "Home went over budget by $1,409.50, It was a tight spend to meet URS mainly wit…" at bounding box center [271, 131] width 416 height 26
type textarea "Home went over budget by $1,409.50, It was a tight spend to meet URS mainly wit…"
click at [472, 159] on span "Add" at bounding box center [471, 161] width 12 height 9
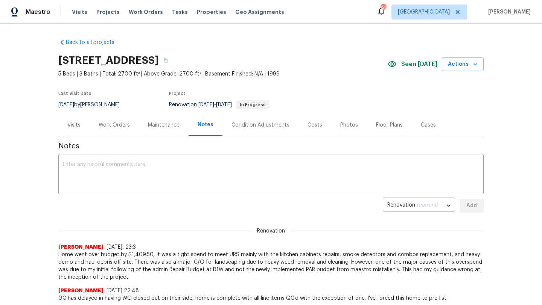
click at [79, 121] on div "Visits" at bounding box center [73, 125] width 31 height 22
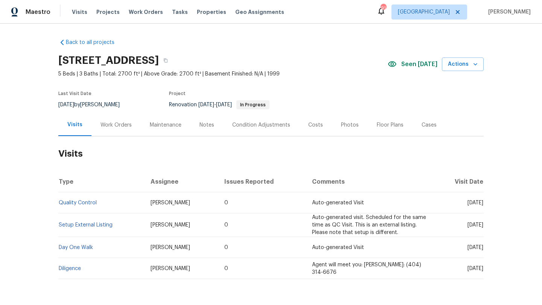
click at [206, 123] on div "Notes" at bounding box center [206, 125] width 15 height 8
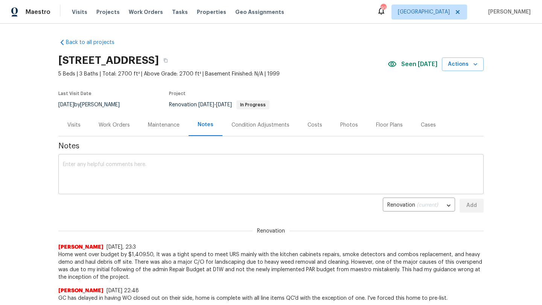
click at [152, 165] on textarea at bounding box center [271, 175] width 416 height 26
click at [78, 127] on div "Visits" at bounding box center [73, 125] width 13 height 8
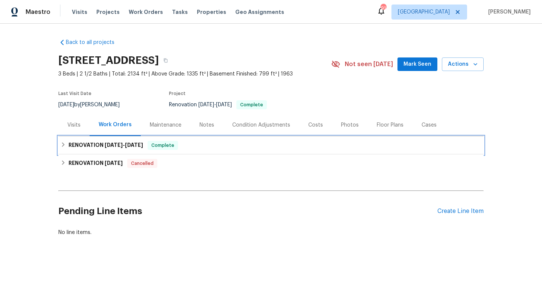
click at [129, 144] on span "[DATE]" at bounding box center [134, 145] width 18 height 5
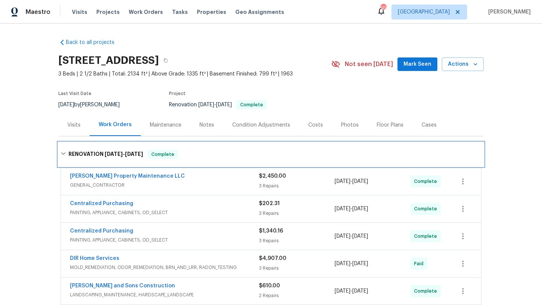
scroll to position [32, 0]
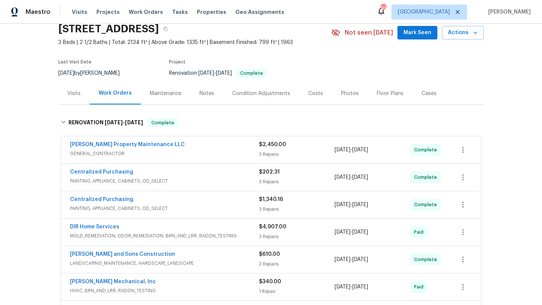
click at [61, 89] on div "Visits" at bounding box center [73, 93] width 31 height 22
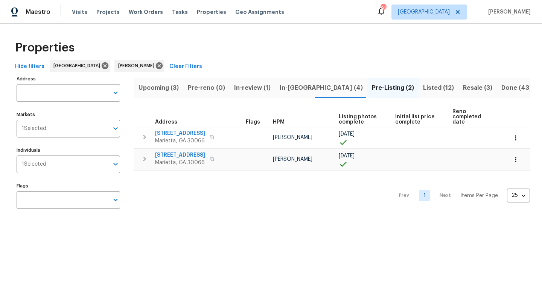
click at [265, 87] on span "In-review (1)" at bounding box center [252, 88] width 36 height 11
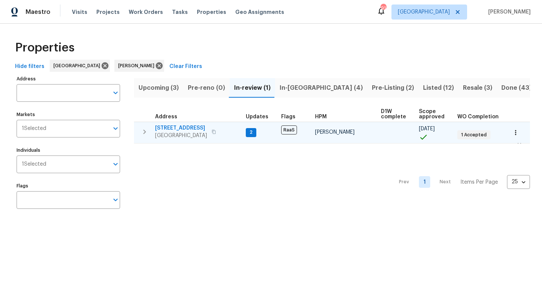
click at [195, 128] on span "[STREET_ADDRESS]" at bounding box center [181, 128] width 52 height 8
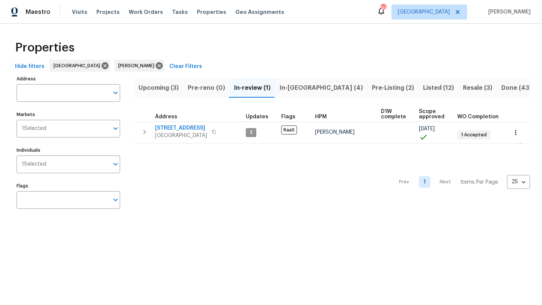
click at [423, 88] on span "Listed (12)" at bounding box center [438, 88] width 31 height 11
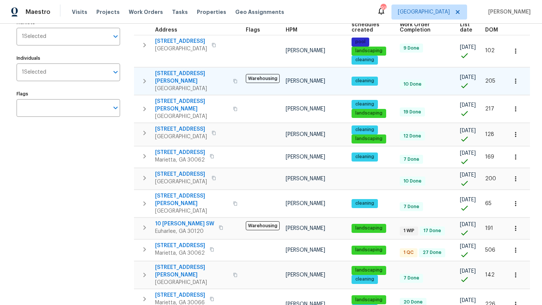
scroll to position [111, 0]
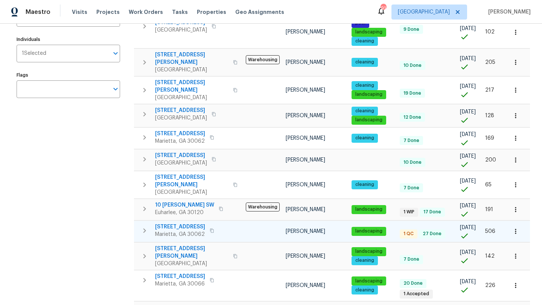
click at [184, 223] on span "[STREET_ADDRESS]" at bounding box center [180, 227] width 50 height 8
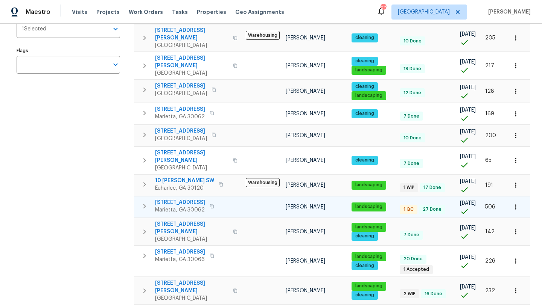
scroll to position [140, 0]
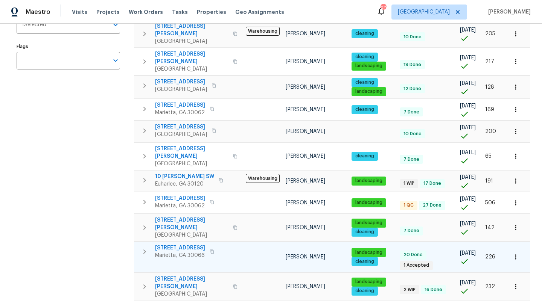
click at [182, 244] on span "[STREET_ADDRESS]" at bounding box center [180, 248] width 50 height 8
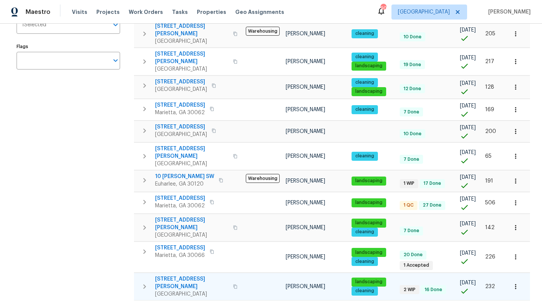
click at [183, 276] on span "[STREET_ADDRESS][PERSON_NAME]" at bounding box center [191, 283] width 73 height 15
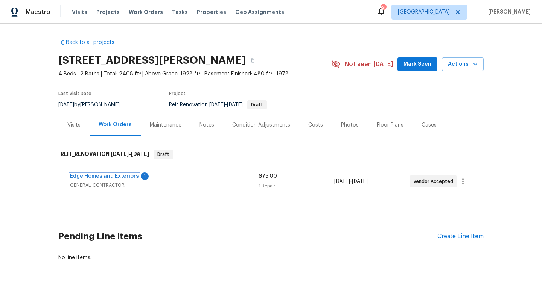
click at [115, 176] on link "Edge Homes and Exteriors" at bounding box center [104, 176] width 69 height 5
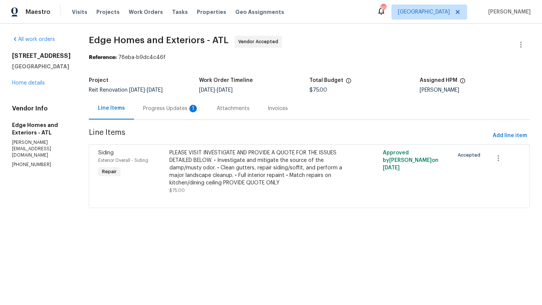
click at [165, 113] on div "Progress Updates 1" at bounding box center [171, 108] width 74 height 22
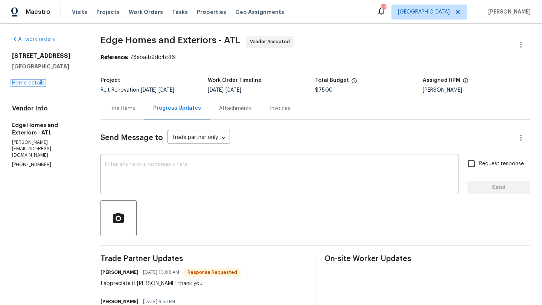
click at [36, 84] on link "Home details" at bounding box center [28, 82] width 33 height 5
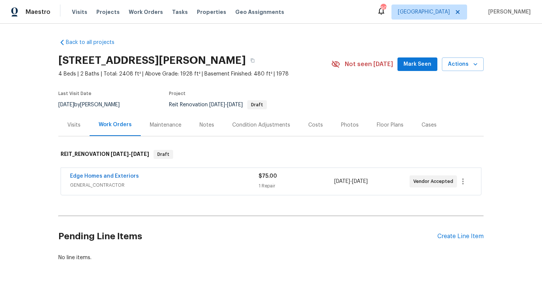
click at [411, 68] on span "Mark Seen" at bounding box center [417, 64] width 28 height 9
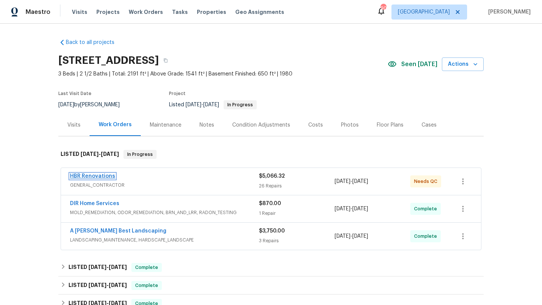
click at [108, 177] on link "HBR Renovations" at bounding box center [92, 176] width 45 height 5
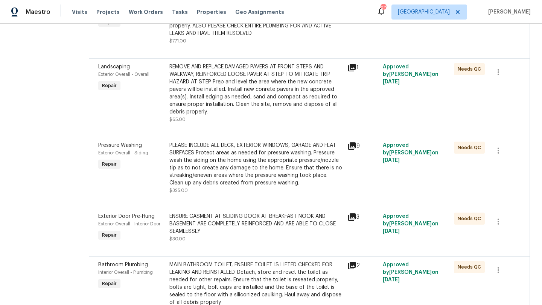
scroll to position [1463, 0]
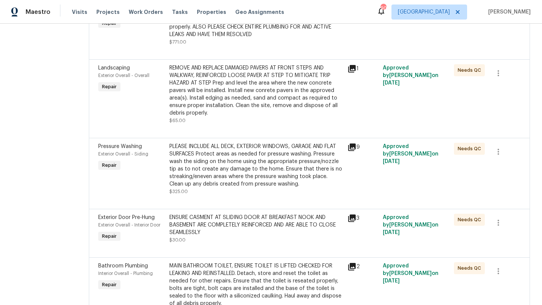
click at [118, 144] on span "Pressure Washing" at bounding box center [120, 146] width 44 height 5
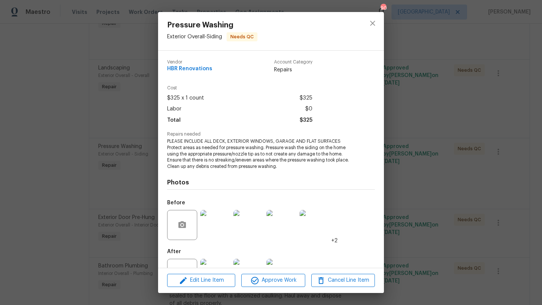
scroll to position [29, 0]
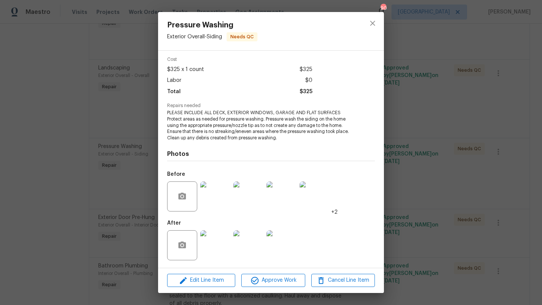
click at [223, 238] on img at bounding box center [215, 246] width 30 height 30
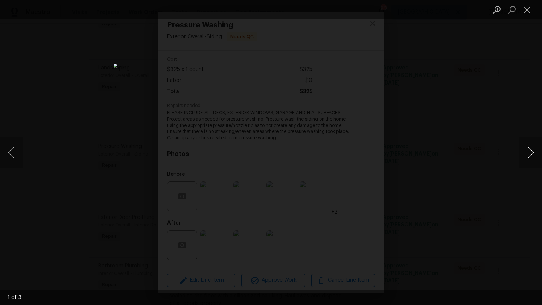
click at [529, 156] on button "Next image" at bounding box center [530, 153] width 23 height 30
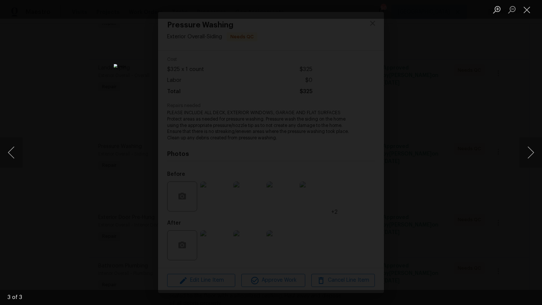
click at [460, 145] on div "Lightbox" at bounding box center [271, 152] width 542 height 305
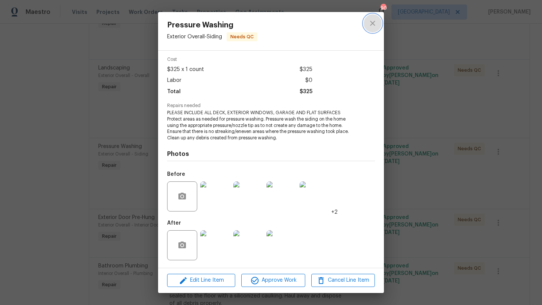
click at [373, 26] on icon "close" at bounding box center [372, 23] width 9 height 9
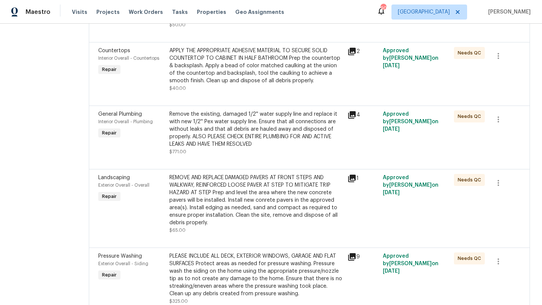
scroll to position [1349, 0]
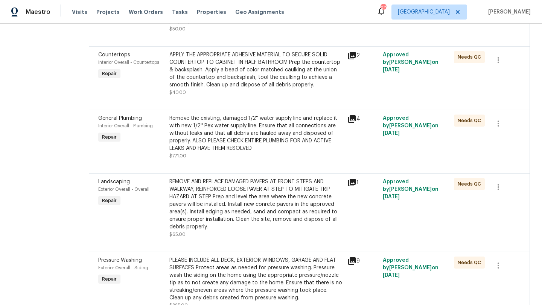
click at [124, 117] on div "General Plumbing" at bounding box center [131, 119] width 67 height 8
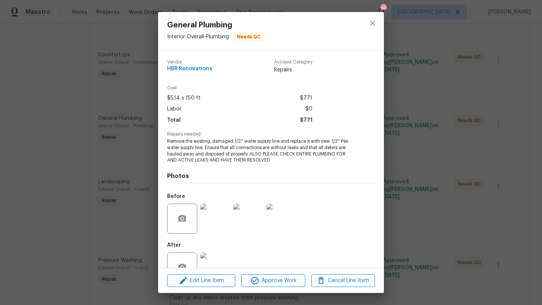
click at [214, 222] on img at bounding box center [215, 219] width 30 height 30
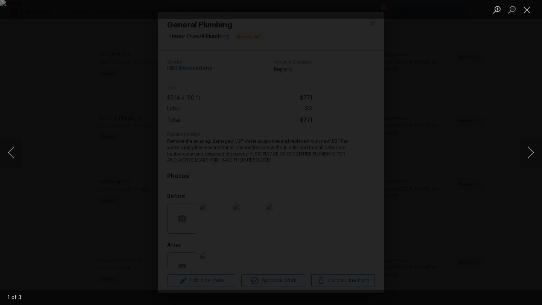
click at [139, 182] on img "Lightbox" at bounding box center [271, 152] width 542 height 305
click at [482, 51] on div "Lightbox" at bounding box center [271, 152] width 542 height 305
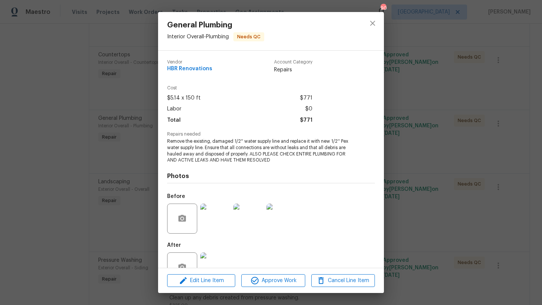
scroll to position [23, 0]
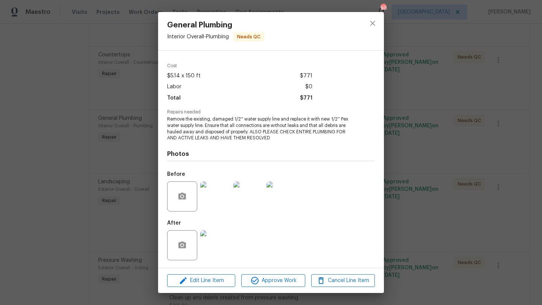
click at [214, 259] on img at bounding box center [215, 246] width 30 height 30
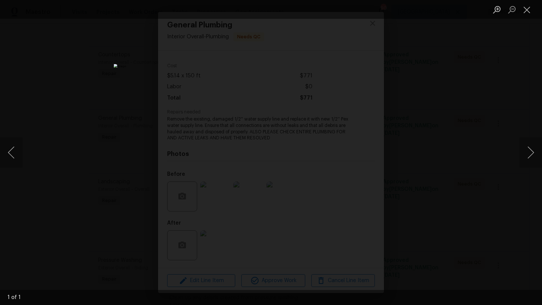
click at [463, 97] on div "Lightbox" at bounding box center [271, 152] width 542 height 305
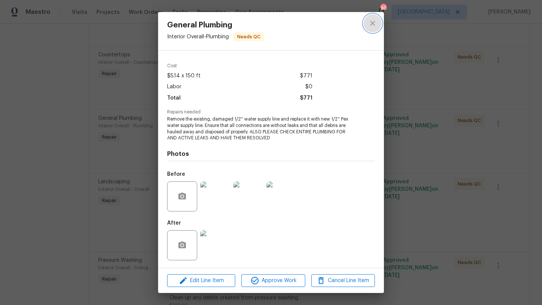
click at [372, 28] on button "close" at bounding box center [372, 23] width 18 height 18
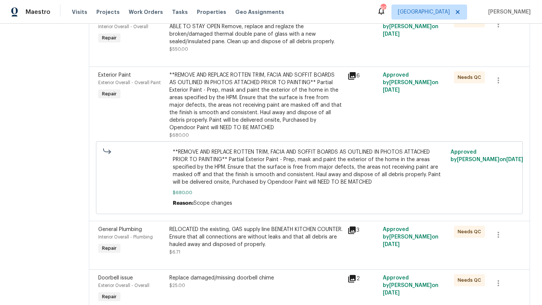
scroll to position [890, 0]
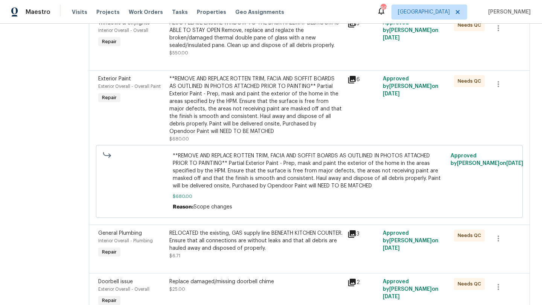
click at [120, 76] on span "Exterior Paint" at bounding box center [114, 78] width 33 height 5
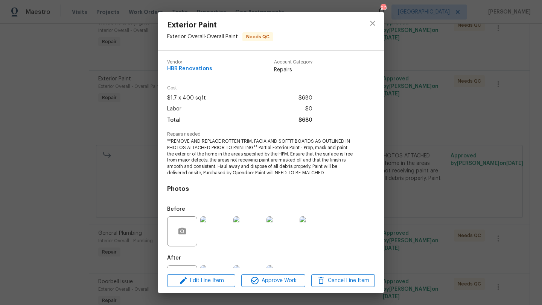
scroll to position [35, 0]
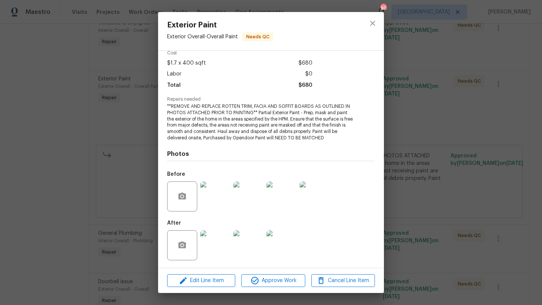
click at [221, 236] on img at bounding box center [215, 246] width 30 height 30
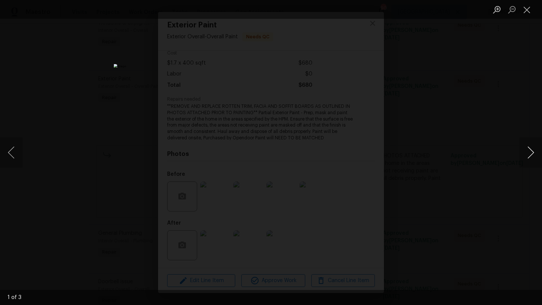
click at [531, 159] on button "Next image" at bounding box center [530, 153] width 23 height 30
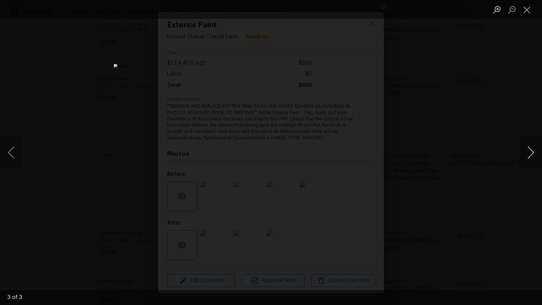
click at [531, 159] on button "Next image" at bounding box center [530, 153] width 23 height 30
click at [472, 129] on div "Lightbox" at bounding box center [271, 152] width 542 height 305
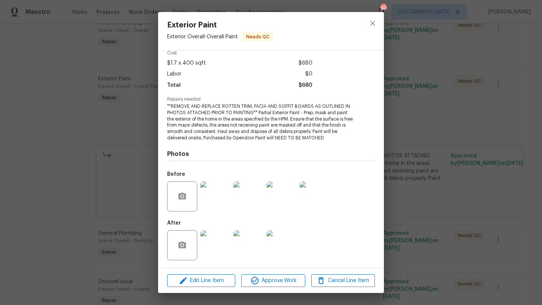
click at [314, 190] on img at bounding box center [314, 197] width 30 height 30
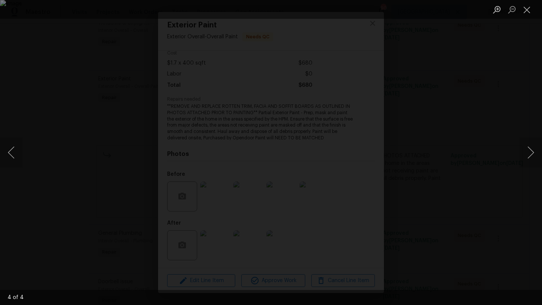
click at [492, 64] on div "Lightbox" at bounding box center [271, 152] width 542 height 305
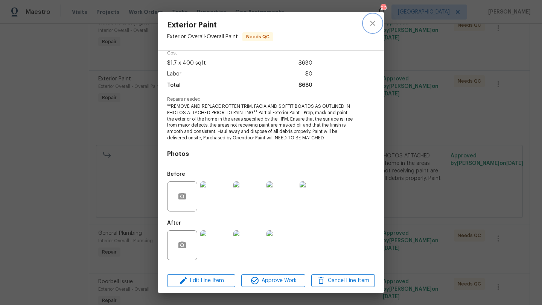
click at [369, 29] on button "close" at bounding box center [372, 23] width 18 height 18
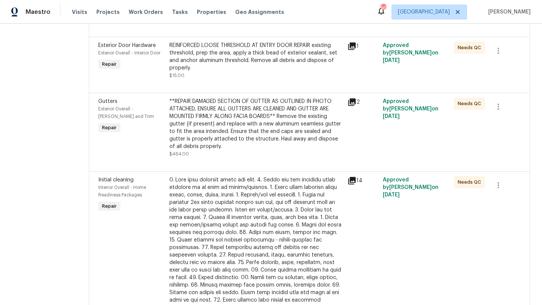
scroll to position [557, 0]
click at [110, 98] on span "Gutters" at bounding box center [107, 100] width 19 height 5
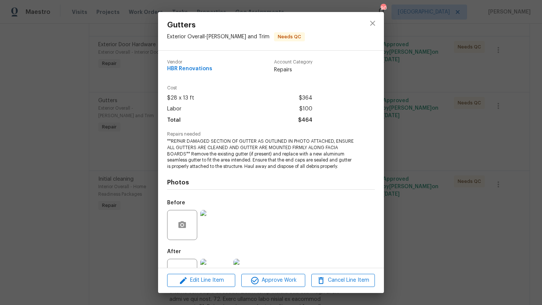
scroll to position [29, 0]
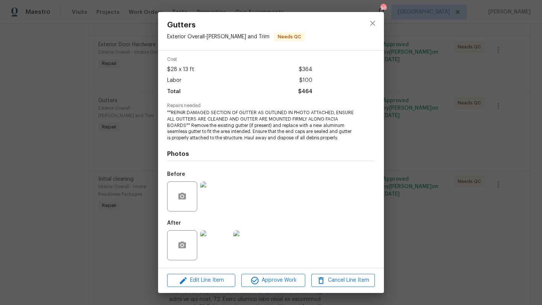
click at [214, 247] on img at bounding box center [215, 246] width 30 height 30
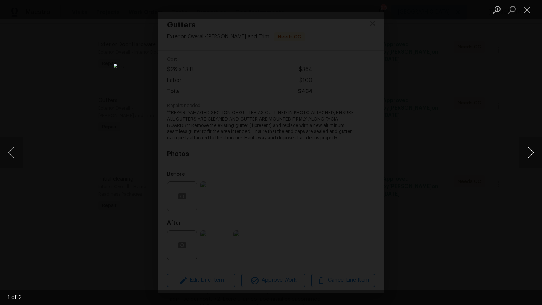
click at [529, 154] on button "Next image" at bounding box center [530, 153] width 23 height 30
click at [444, 147] on div "Lightbox" at bounding box center [271, 152] width 542 height 305
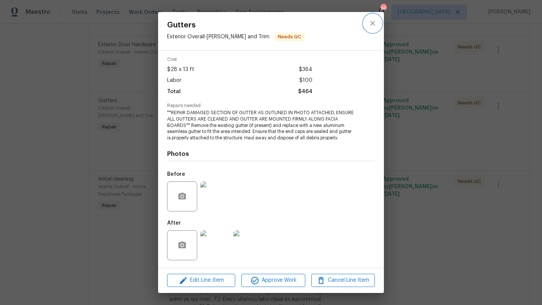
click at [374, 21] on icon "close" at bounding box center [372, 23] width 5 height 5
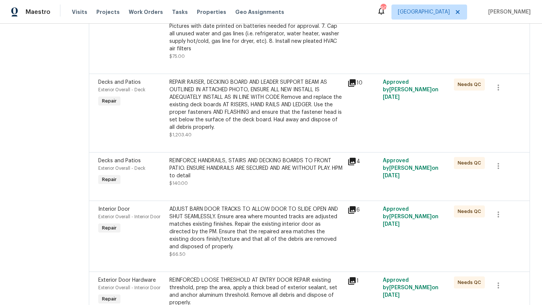
scroll to position [305, 0]
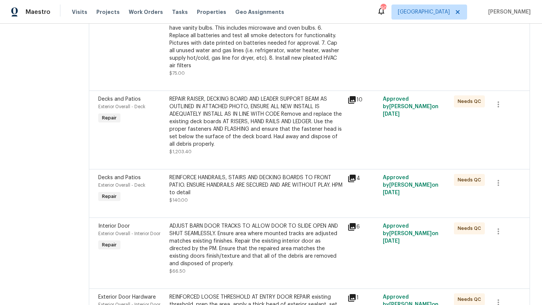
click at [114, 105] on span "Exterior Overall - Deck" at bounding box center [121, 107] width 47 height 5
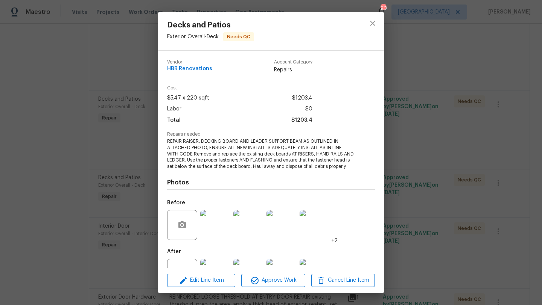
scroll to position [29, 0]
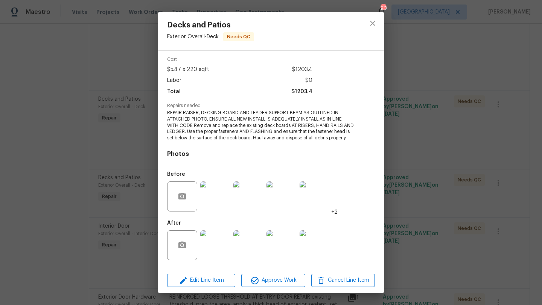
click at [213, 252] on img at bounding box center [215, 246] width 30 height 30
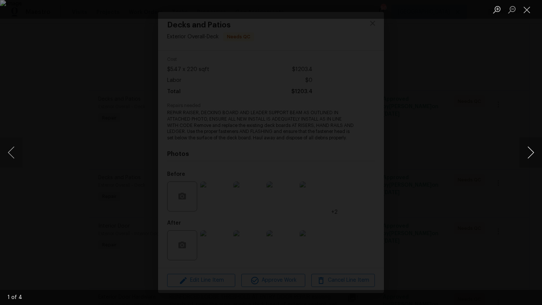
click at [532, 152] on button "Next image" at bounding box center [530, 153] width 23 height 30
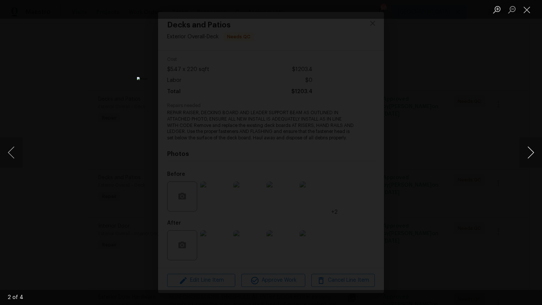
click at [532, 152] on button "Next image" at bounding box center [530, 153] width 23 height 30
click at [450, 117] on div "Lightbox" at bounding box center [271, 152] width 542 height 305
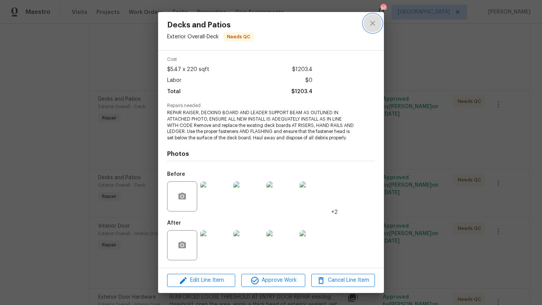
click at [376, 21] on icon "close" at bounding box center [372, 23] width 9 height 9
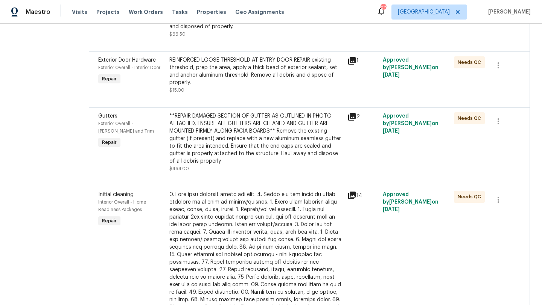
scroll to position [543, 0]
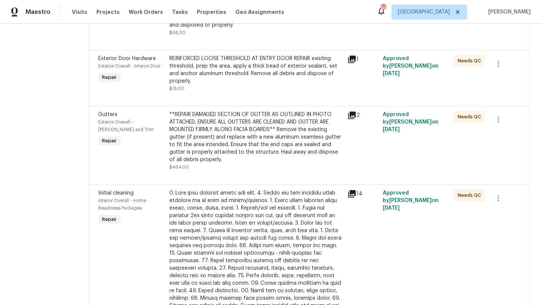
click at [114, 118] on div "Exterior Overall - Eaves and Trim" at bounding box center [131, 125] width 67 height 15
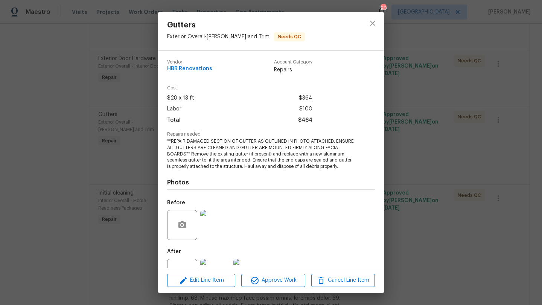
scroll to position [29, 0]
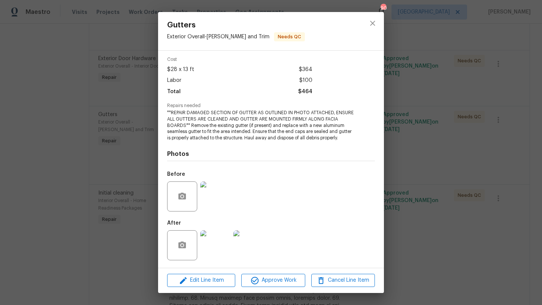
click at [220, 187] on img at bounding box center [215, 197] width 30 height 30
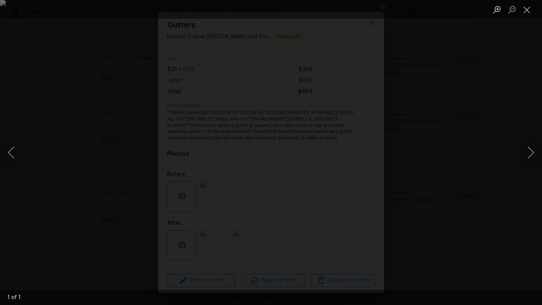
click at [480, 82] on div "Lightbox" at bounding box center [271, 152] width 542 height 305
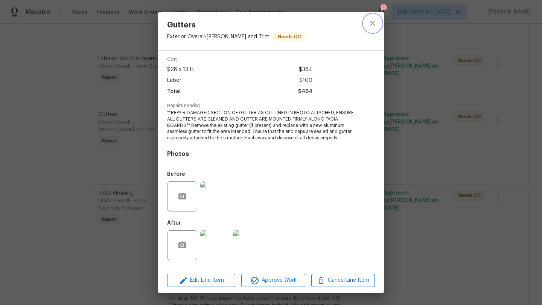
click at [369, 26] on icon "close" at bounding box center [372, 23] width 9 height 9
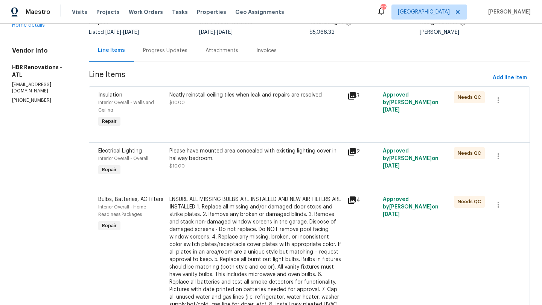
scroll to position [0, 0]
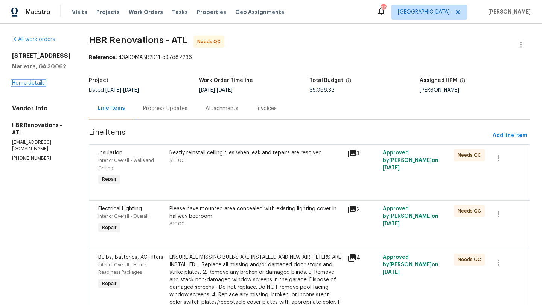
click at [39, 83] on link "Home details" at bounding box center [28, 82] width 33 height 5
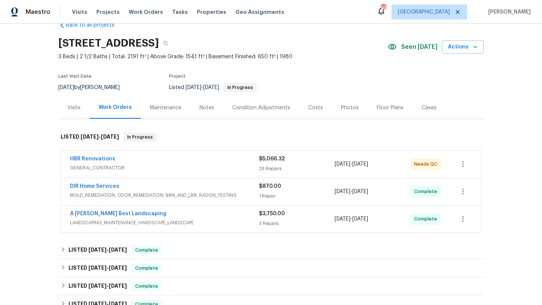
scroll to position [18, 0]
click at [204, 108] on div "Notes" at bounding box center [206, 108] width 15 height 8
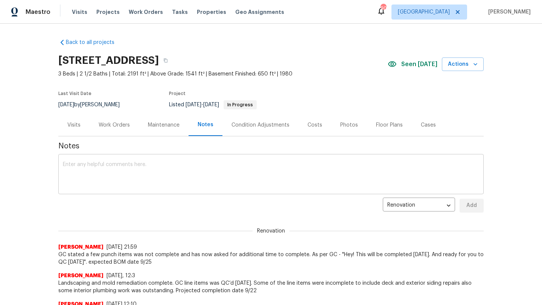
click at [140, 165] on textarea at bounding box center [271, 175] width 416 height 26
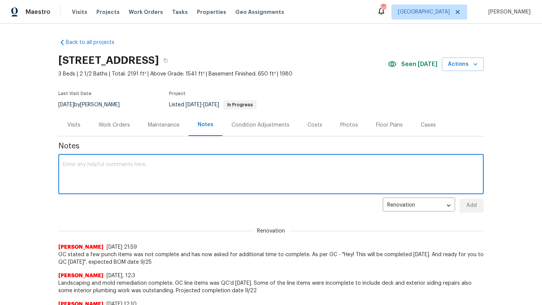
paste textarea "Home not ready for BOM, GC has been extremely tardy on this one. They have comm…"
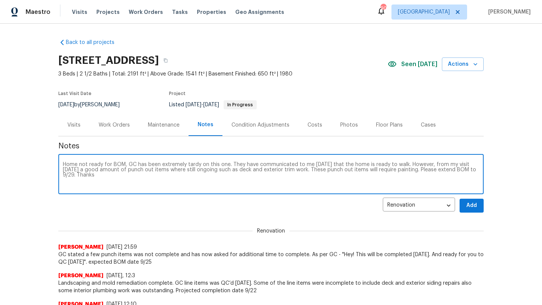
drag, startPoint x: 414, startPoint y: 170, endPoint x: 422, endPoint y: 176, distance: 10.4
click at [422, 176] on textarea "Home not ready for BOM, GC has been extremely tardy on this one. They have comm…" at bounding box center [271, 175] width 416 height 26
type textarea "Home not ready for BOM, GC has been extremely tardy on this one. They have comm…"
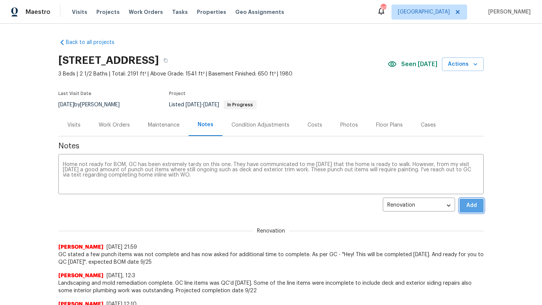
click at [464, 204] on button "Add" at bounding box center [471, 206] width 24 height 14
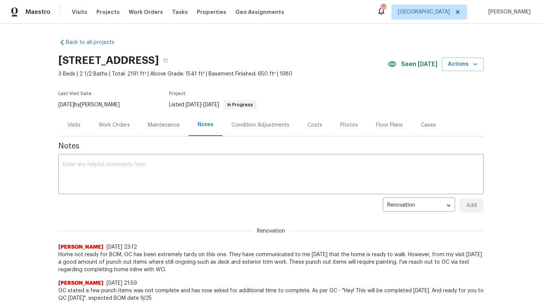
click at [111, 124] on div "Work Orders" at bounding box center [114, 125] width 31 height 8
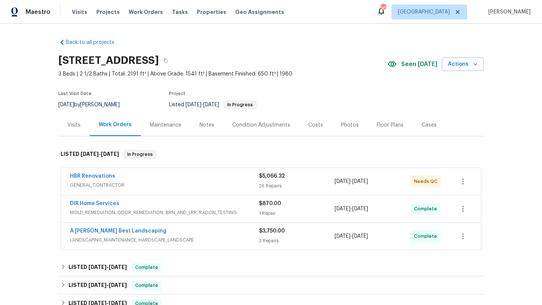
click at [166, 180] on div "HBR Renovations" at bounding box center [164, 177] width 189 height 9
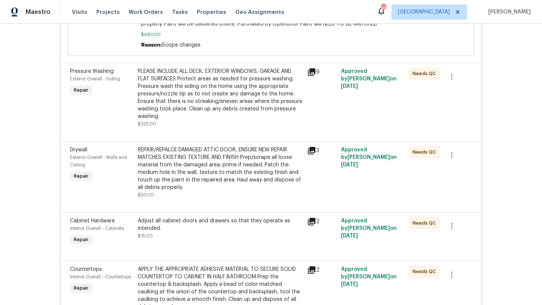
scroll to position [854, 0]
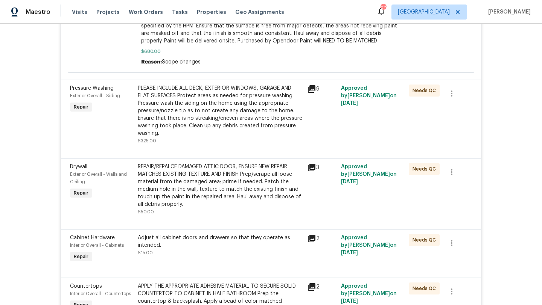
click at [100, 91] on span "Pressure Washing" at bounding box center [92, 88] width 44 height 5
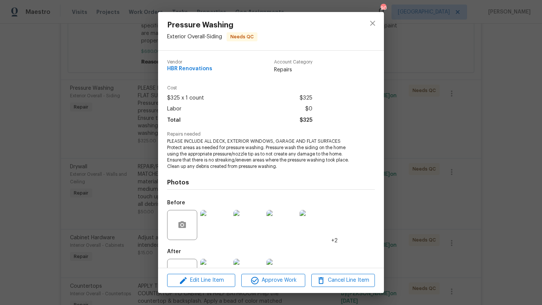
scroll to position [29, 0]
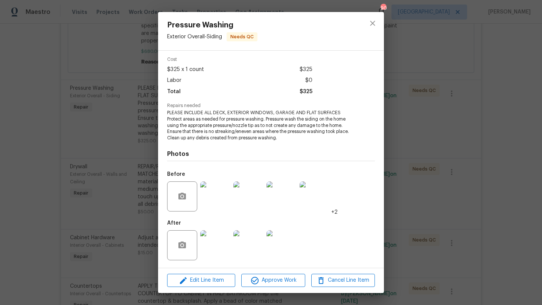
click at [215, 232] on img at bounding box center [215, 246] width 30 height 30
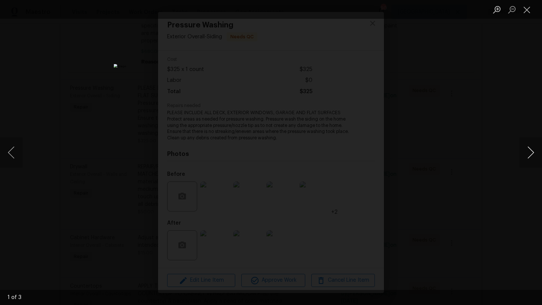
click at [531, 153] on button "Next image" at bounding box center [530, 153] width 23 height 30
click at [531, 154] on button "Next image" at bounding box center [530, 153] width 23 height 30
click at [454, 119] on div "Lightbox" at bounding box center [271, 152] width 542 height 305
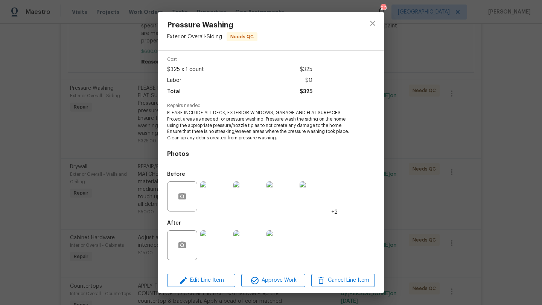
click at [419, 62] on div "Pressure Washing Exterior Overall - Siding Needs QC Vendor HBR Renovations Acco…" at bounding box center [271, 152] width 542 height 305
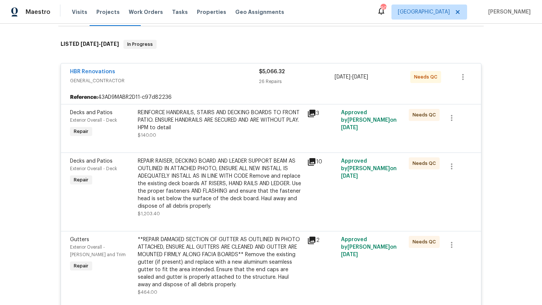
scroll to position [0, 0]
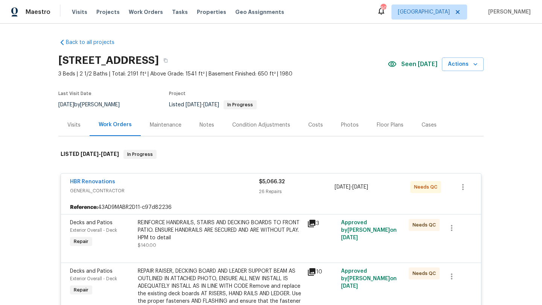
click at [74, 126] on div "Visits" at bounding box center [73, 125] width 13 height 8
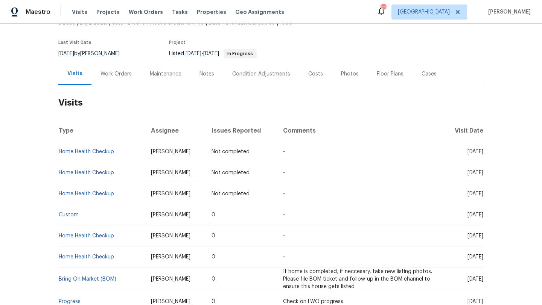
scroll to position [53, 0]
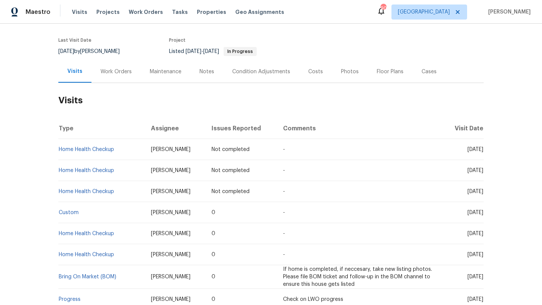
click at [206, 71] on div "Notes" at bounding box center [206, 72] width 15 height 8
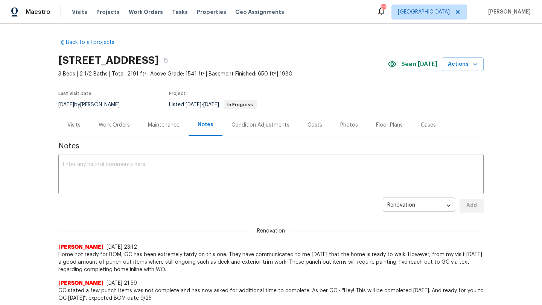
click at [73, 125] on div "Visits" at bounding box center [73, 125] width 13 height 8
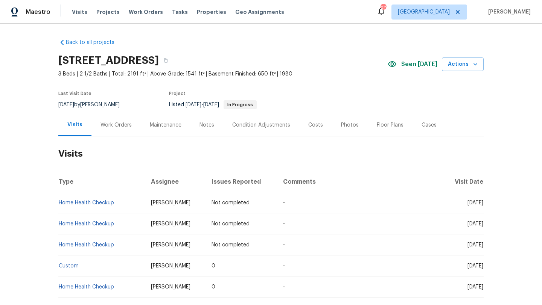
click at [127, 126] on div "Work Orders" at bounding box center [115, 125] width 31 height 8
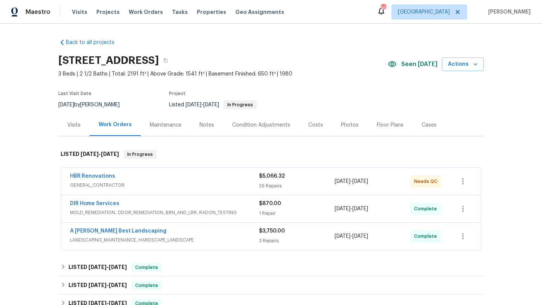
scroll to position [19, 0]
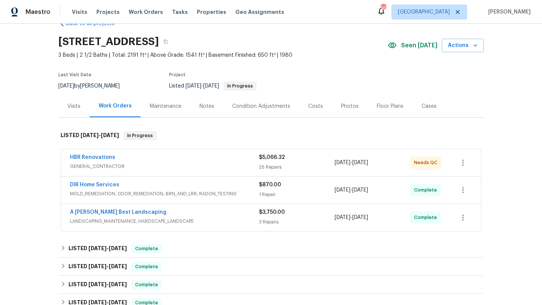
click at [211, 107] on div "Notes" at bounding box center [206, 107] width 15 height 8
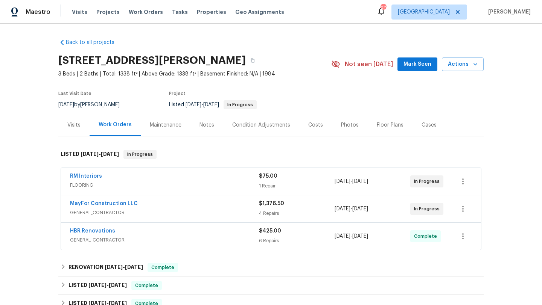
click at [150, 204] on div "MayFor Construction LLC" at bounding box center [164, 204] width 189 height 9
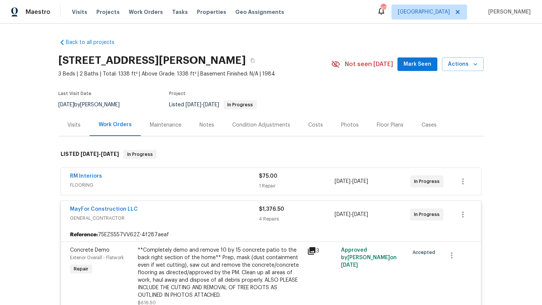
click at [71, 130] on div "Visits" at bounding box center [73, 125] width 31 height 22
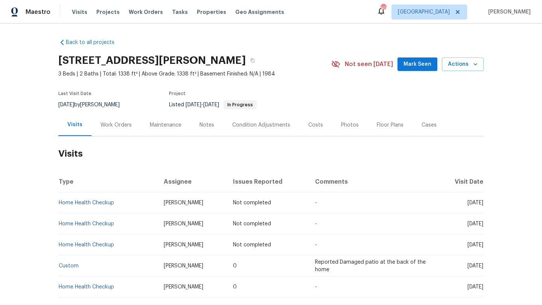
click at [196, 126] on div "Notes" at bounding box center [206, 125] width 33 height 22
